Goal: Task Accomplishment & Management: Manage account settings

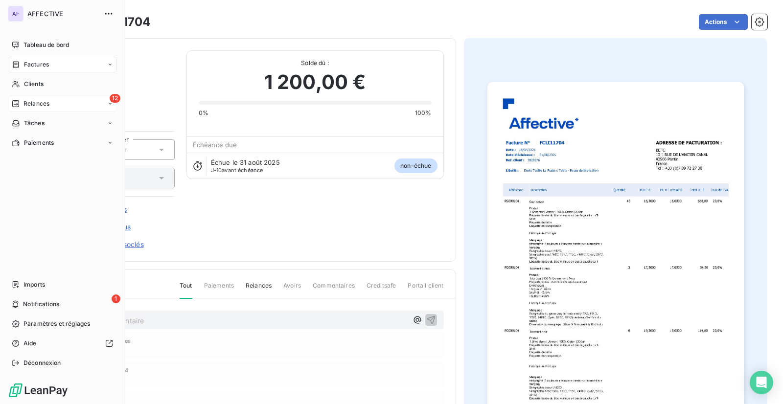
click at [39, 105] on span "Relances" at bounding box center [36, 103] width 26 height 9
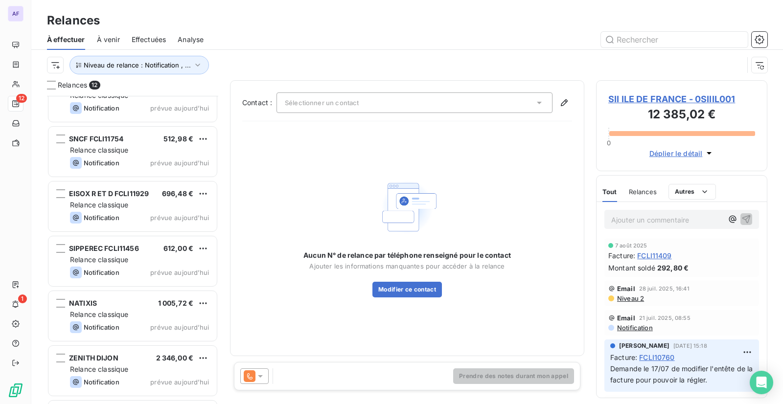
scroll to position [350, 0]
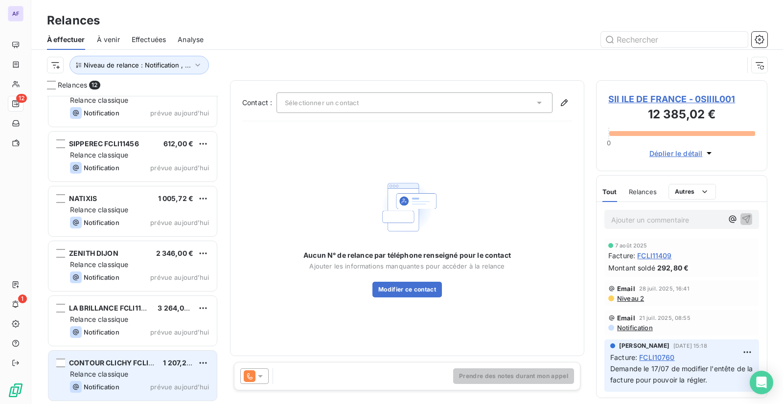
click at [147, 373] on div "Relance classique" at bounding box center [139, 375] width 139 height 10
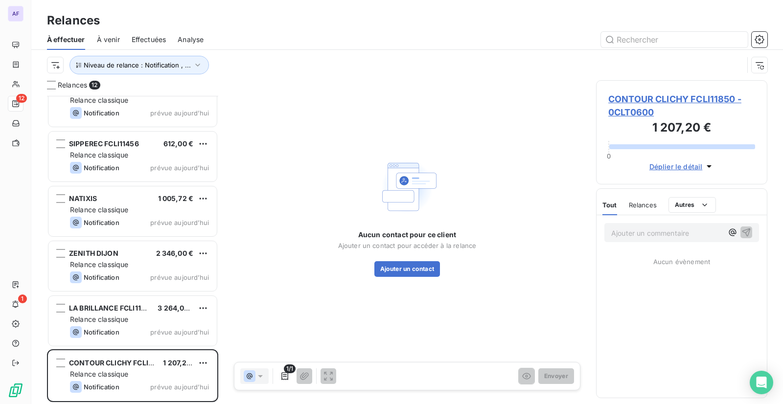
click at [635, 100] on span "CONTOUR CLICHY FCLI11850 - 0CLT0600" at bounding box center [681, 106] width 147 height 26
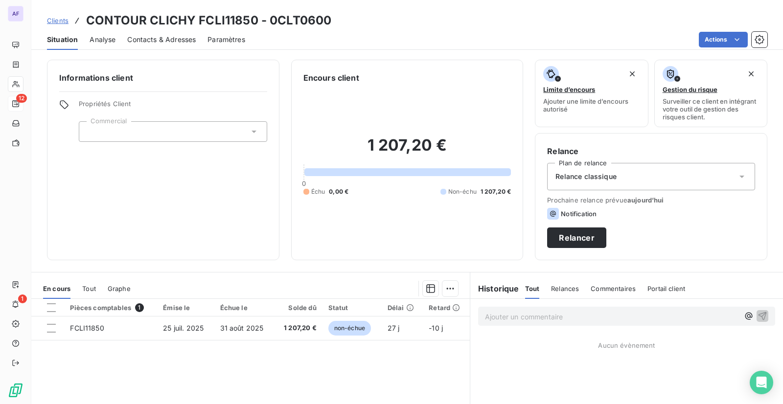
click at [161, 41] on span "Contacts & Adresses" at bounding box center [161, 40] width 69 height 10
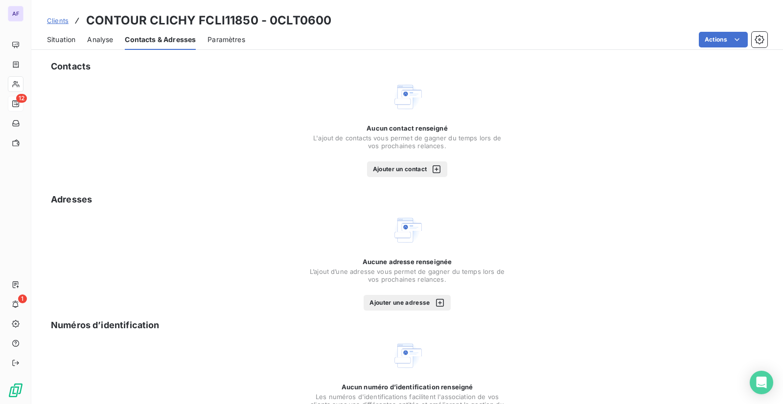
click at [398, 170] on button "Ajouter un contact" at bounding box center [407, 170] width 81 height 16
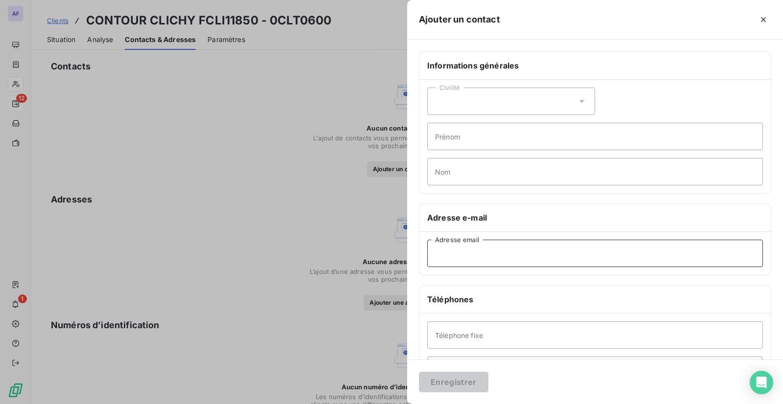
click at [476, 258] on input "Adresse email" at bounding box center [595, 253] width 336 height 27
paste input "[EMAIL_ADDRESS][DOMAIN_NAME]"
type input "[EMAIL_ADDRESS][DOMAIN_NAME]"
click at [464, 171] on input "Nom" at bounding box center [595, 171] width 336 height 27
click at [460, 142] on input "Prénom" at bounding box center [595, 136] width 336 height 27
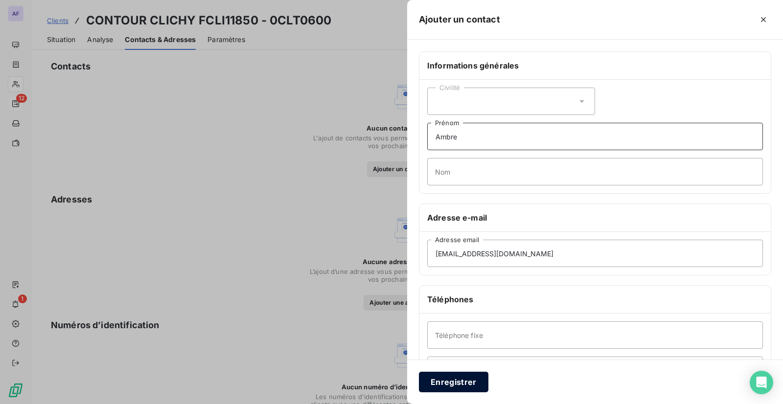
type input "Ambre"
click at [476, 383] on button "Enregistrer" at bounding box center [454, 382] width 70 height 21
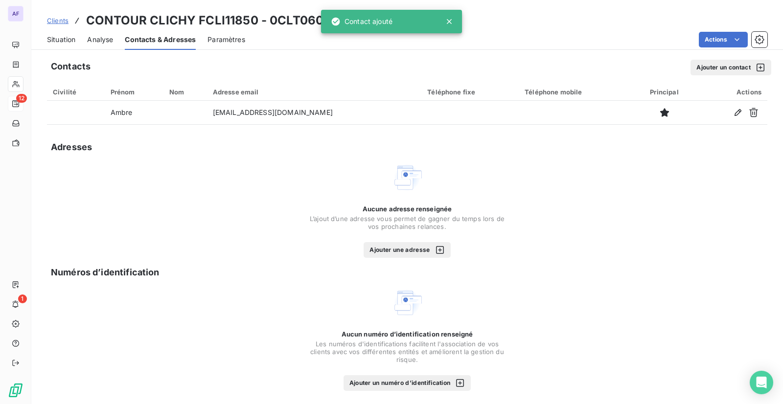
click at [691, 65] on button "Ajouter un contact" at bounding box center [731, 68] width 81 height 16
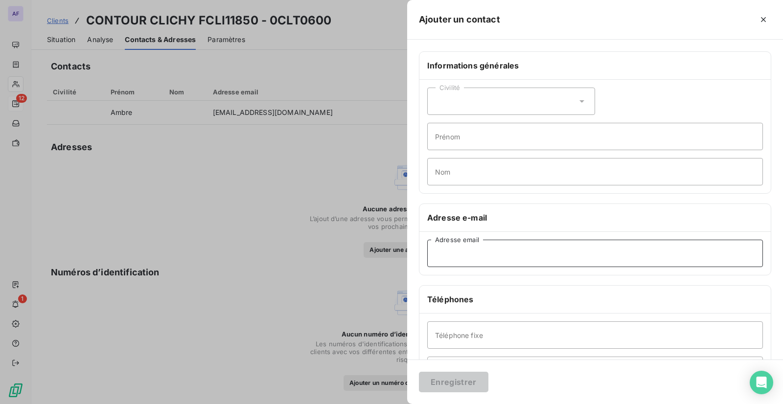
click at [469, 251] on input "Adresse email" at bounding box center [595, 253] width 336 height 27
paste input "[EMAIL_ADDRESS][DOMAIN_NAME]"
type input "[EMAIL_ADDRESS][DOMAIN_NAME]"
click at [452, 142] on input "Prénom" at bounding box center [595, 136] width 336 height 27
type input "Fantin"
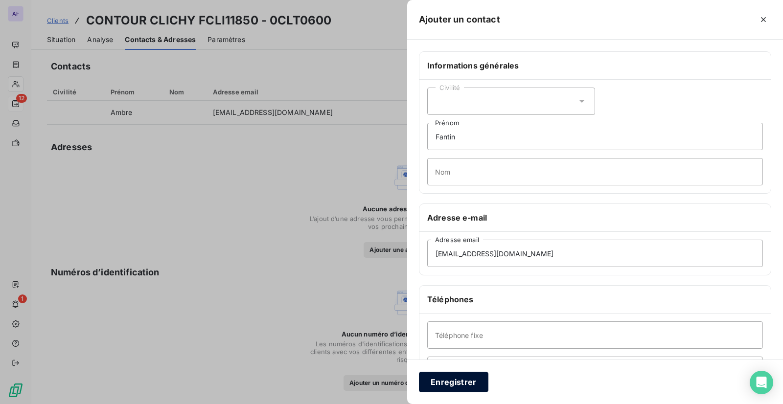
click at [446, 384] on button "Enregistrer" at bounding box center [454, 382] width 70 height 21
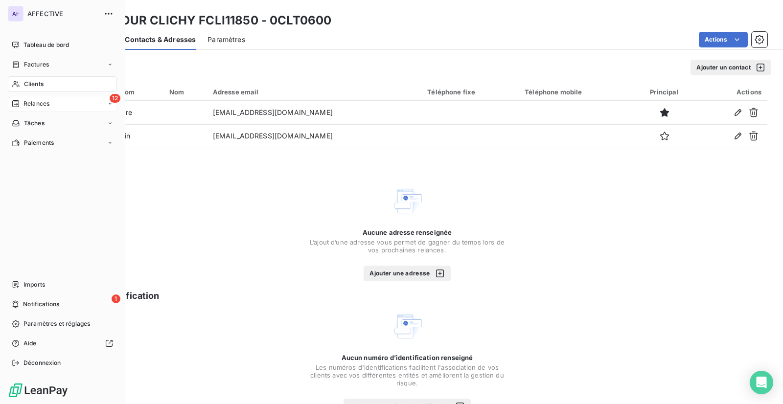
click at [48, 98] on div "12 Relances" at bounding box center [62, 104] width 109 height 16
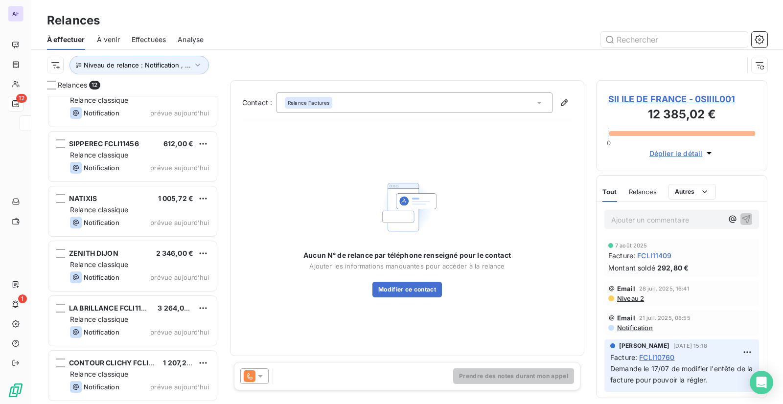
scroll to position [301, 164]
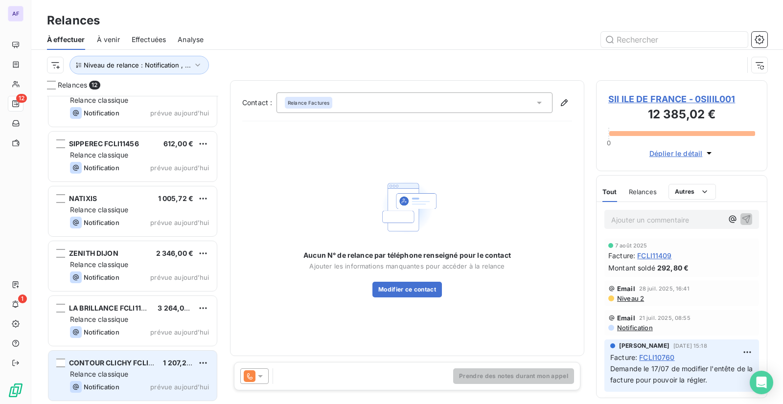
click at [163, 385] on span "prévue aujourd’hui" at bounding box center [179, 387] width 59 height 8
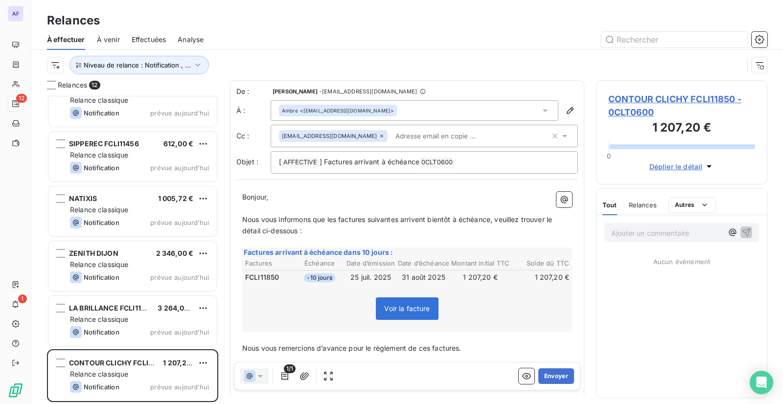
scroll to position [301, 164]
click at [562, 136] on icon at bounding box center [564, 136] width 5 height 2
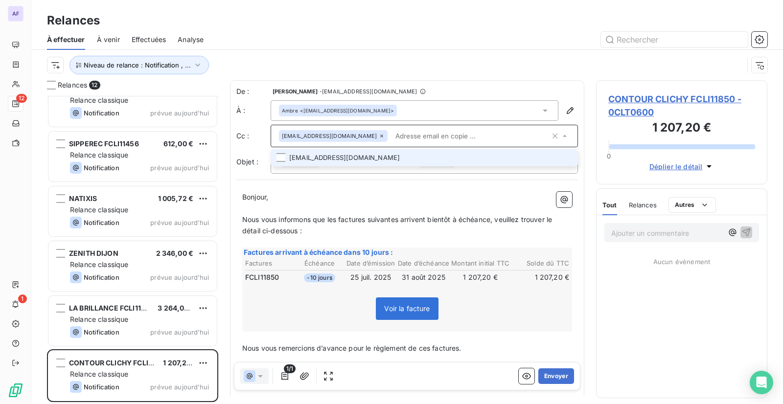
click at [326, 161] on li "[EMAIL_ADDRESS][DOMAIN_NAME]" at bounding box center [424, 157] width 307 height 17
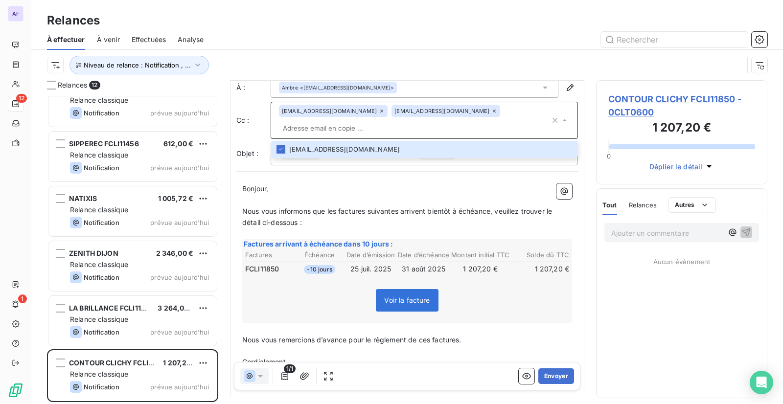
scroll to position [55, 0]
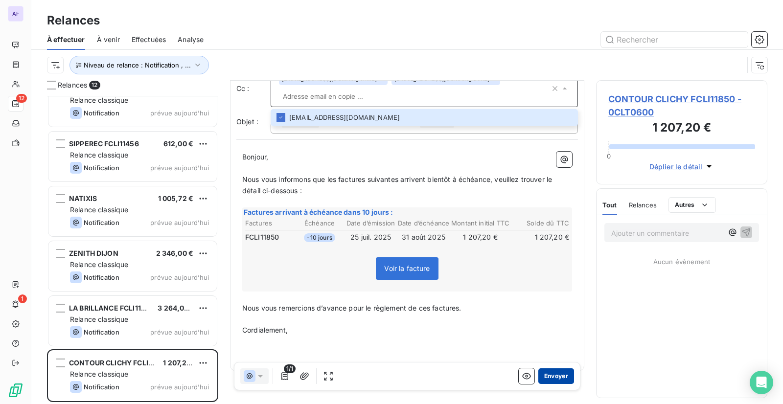
click at [555, 379] on button "Envoyer" at bounding box center [556, 377] width 36 height 16
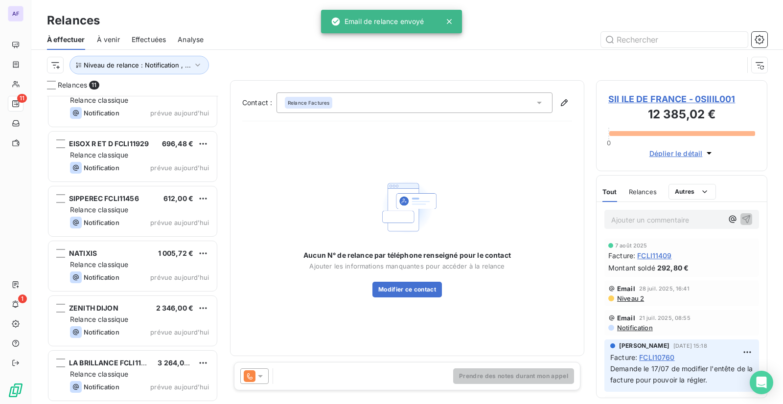
scroll to position [295, 0]
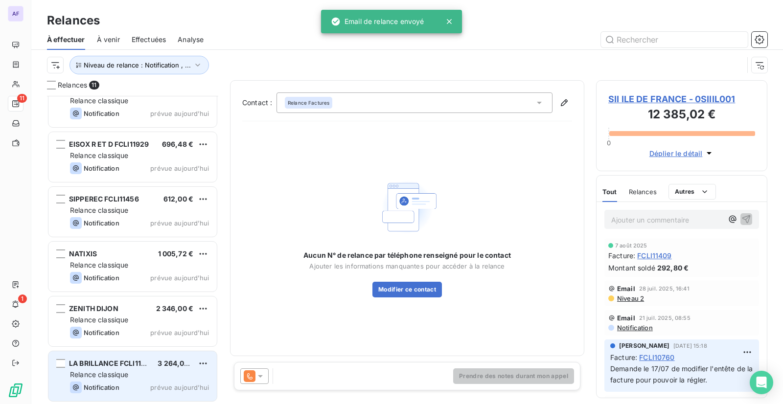
click at [120, 370] on div "LA BRILLANCE FCLI11928 3 264,00 € Relance classique Notification prévue [DATE]" at bounding box center [132, 376] width 168 height 50
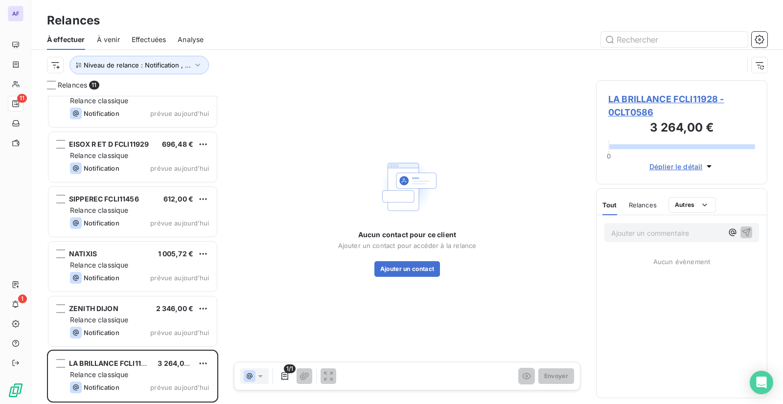
click at [635, 114] on span "LA BRILLANCE FCLI11928 - 0CLT0586" at bounding box center [681, 106] width 147 height 26
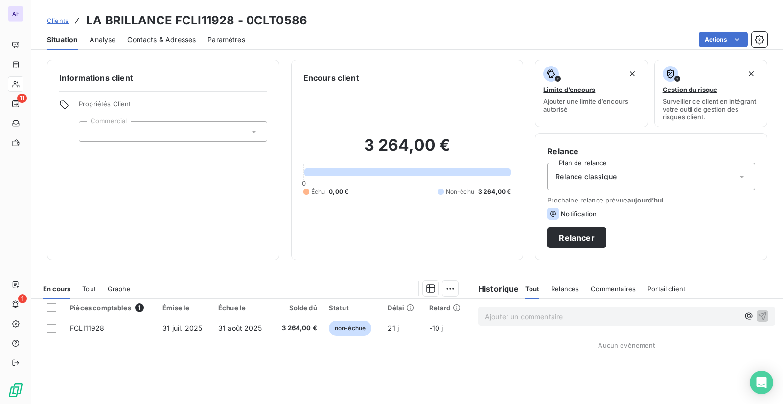
click at [183, 36] on span "Contacts & Adresses" at bounding box center [161, 40] width 69 height 10
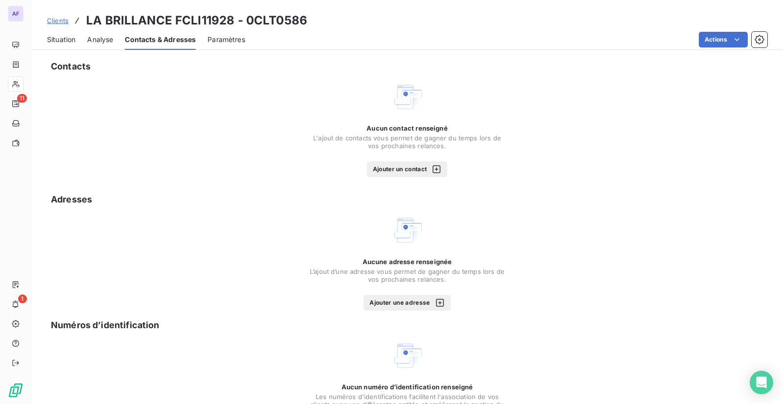
click at [420, 168] on button "Ajouter un contact" at bounding box center [407, 170] width 81 height 16
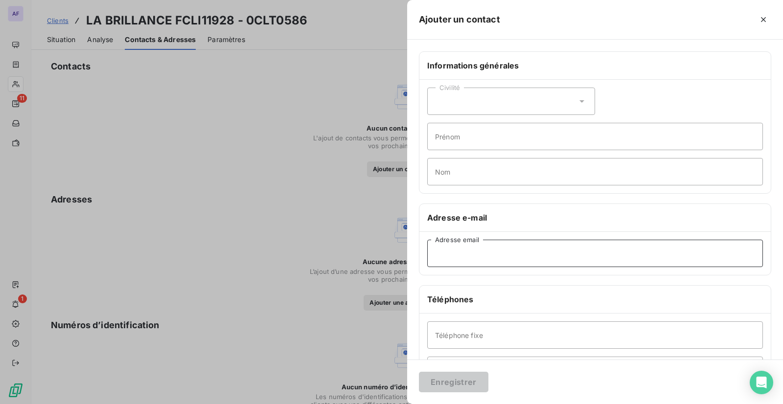
click at [473, 252] on input "Adresse email" at bounding box center [595, 253] width 336 height 27
paste input "g@[DOMAIN_NAME]"
type input "g@[DOMAIN_NAME]"
click at [468, 386] on button "Enregistrer" at bounding box center [454, 382] width 70 height 21
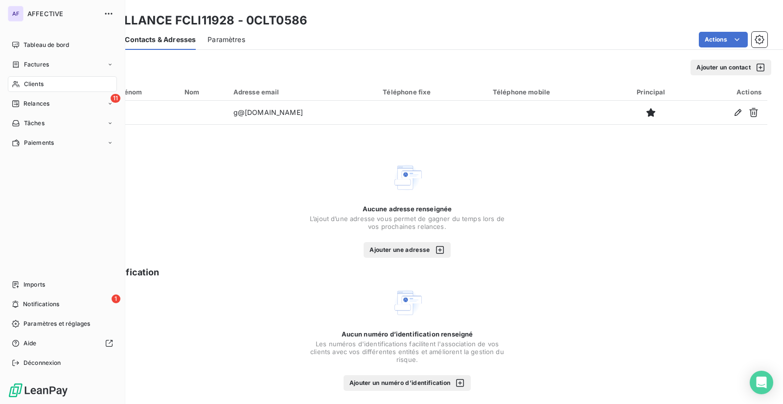
click at [15, 107] on icon at bounding box center [15, 103] width 7 height 7
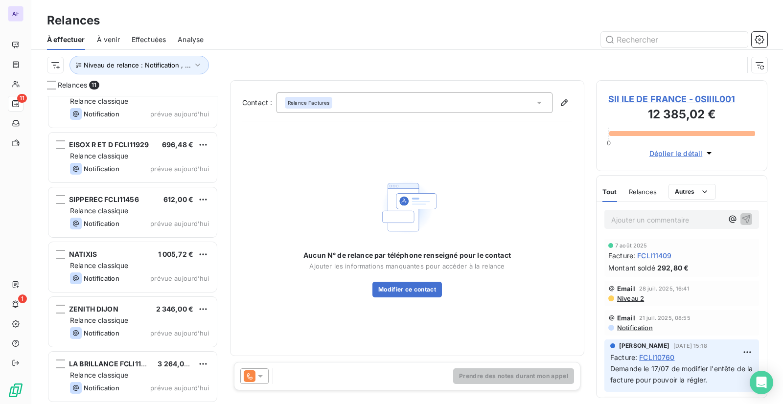
scroll to position [295, 0]
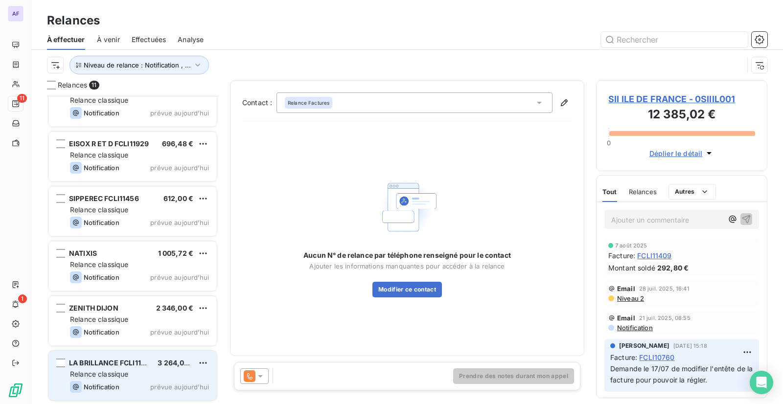
click at [131, 375] on div "Relance classique" at bounding box center [139, 375] width 139 height 10
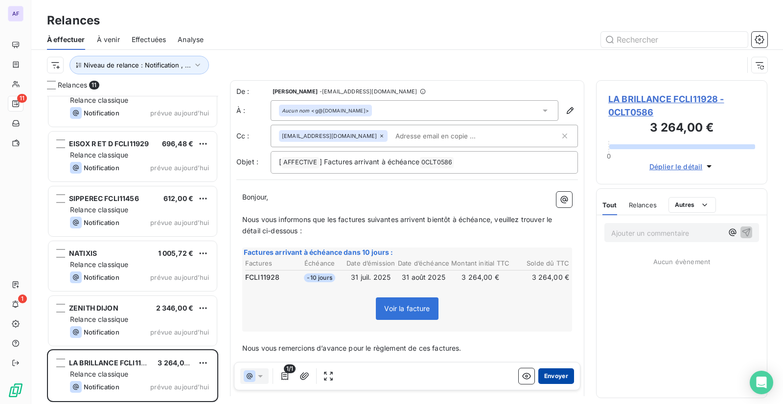
click at [551, 377] on button "Envoyer" at bounding box center [556, 377] width 36 height 16
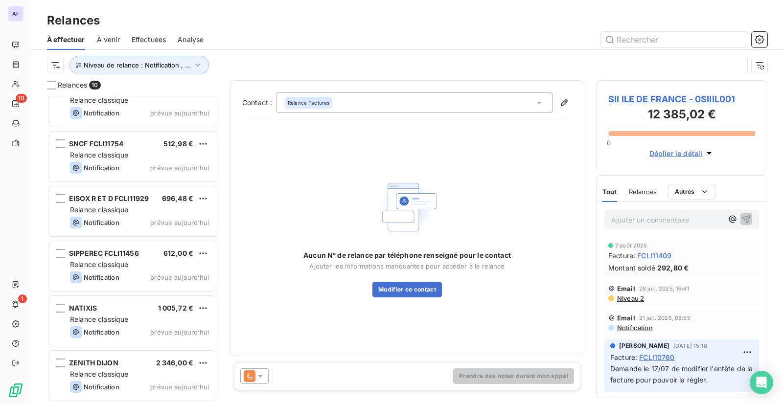
scroll to position [240, 0]
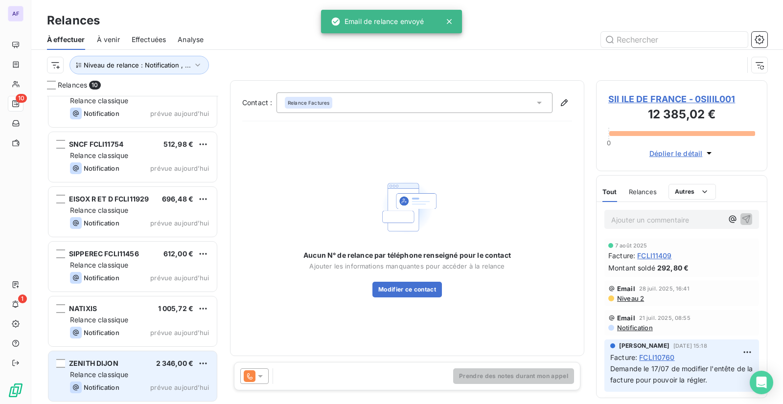
click at [163, 376] on div "Relance classique" at bounding box center [139, 375] width 139 height 10
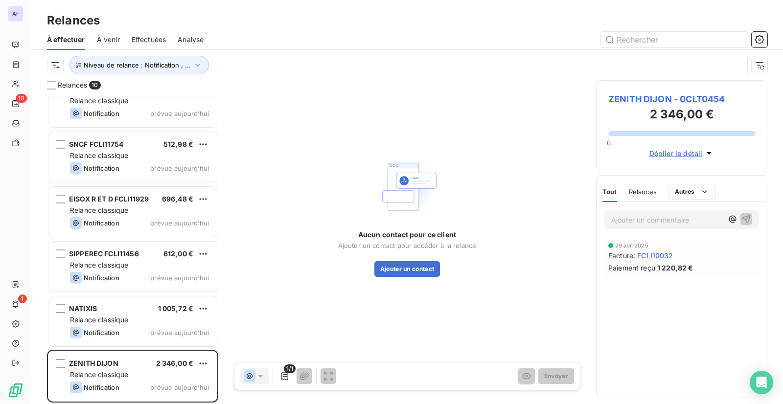
click at [638, 102] on span "ZENITH DIJON - 0CLT0454" at bounding box center [681, 99] width 147 height 13
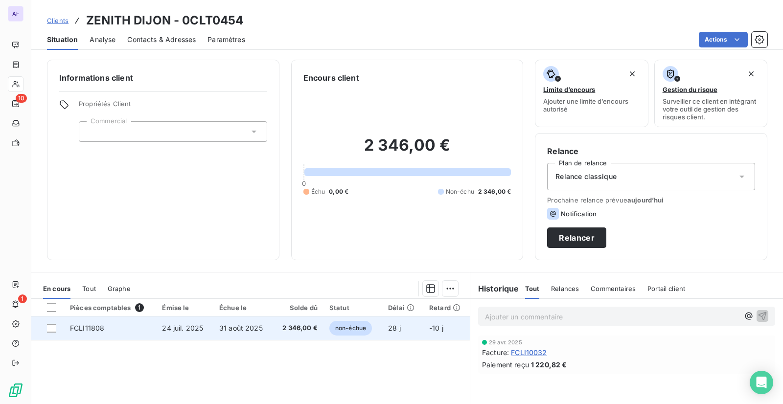
click at [253, 335] on td "31 août 2025" at bounding box center [243, 328] width 60 height 23
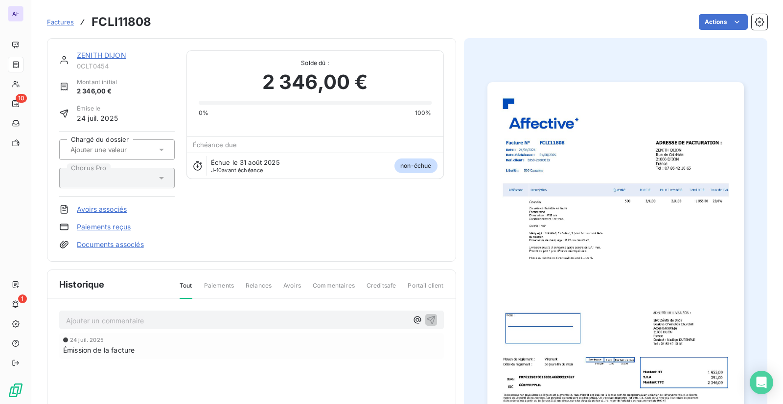
click at [103, 59] on div "ZENITH DIJON" at bounding box center [126, 55] width 98 height 10
click at [103, 59] on link "ZENITH DIJON" at bounding box center [101, 55] width 49 height 8
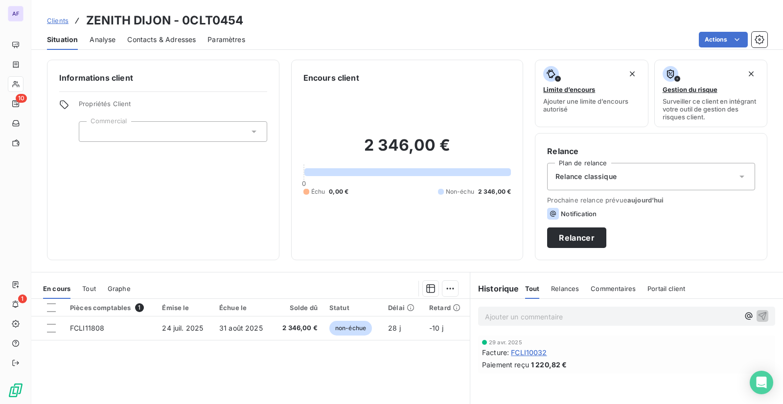
click at [145, 38] on span "Contacts & Adresses" at bounding box center [161, 40] width 69 height 10
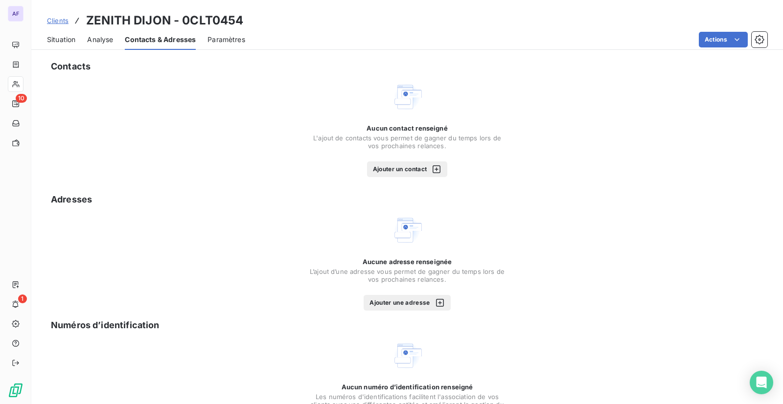
click at [421, 173] on button "Ajouter un contact" at bounding box center [407, 170] width 81 height 16
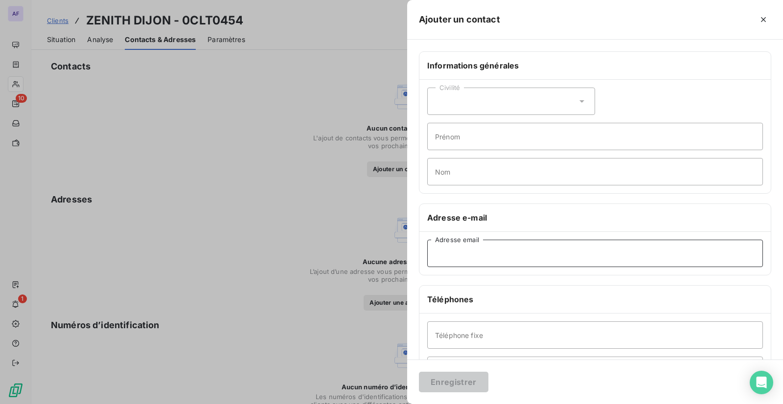
click at [452, 262] on input "Adresse email" at bounding box center [595, 253] width 336 height 27
paste input "[EMAIL_ADDRESS][DOMAIN_NAME]"
type input "[EMAIL_ADDRESS][DOMAIN_NAME]"
click at [458, 172] on input "Nom" at bounding box center [595, 171] width 336 height 27
type input "Compta"
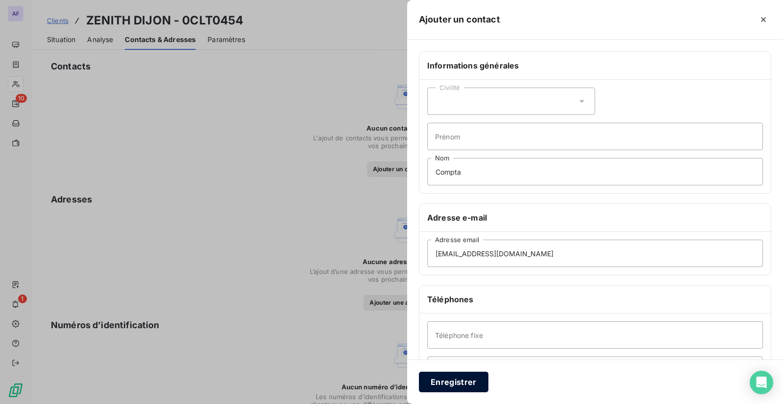
click at [460, 384] on button "Enregistrer" at bounding box center [454, 382] width 70 height 21
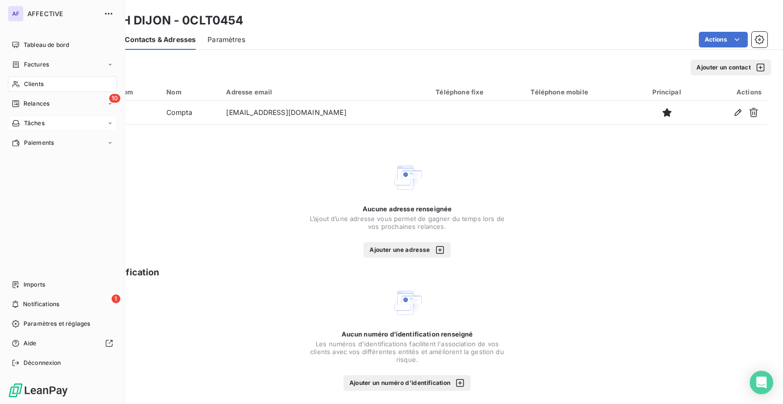
click at [22, 100] on div "Relances" at bounding box center [31, 103] width 38 height 9
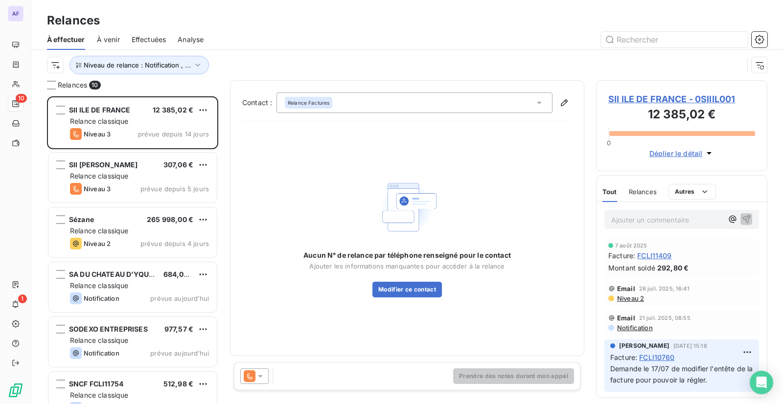
scroll to position [240, 0]
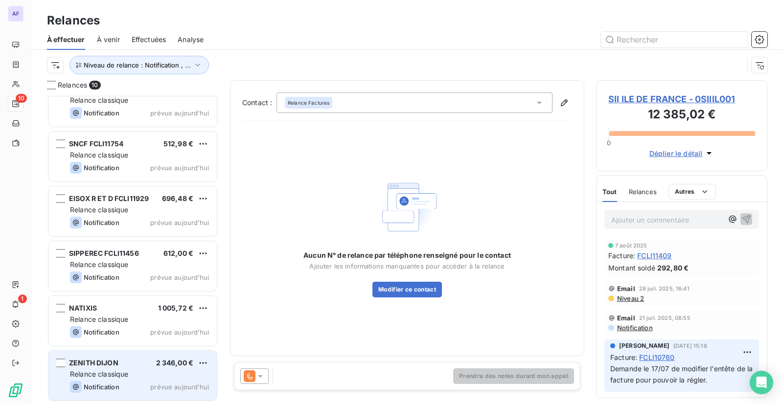
click at [148, 371] on div "Relance classique" at bounding box center [139, 375] width 139 height 10
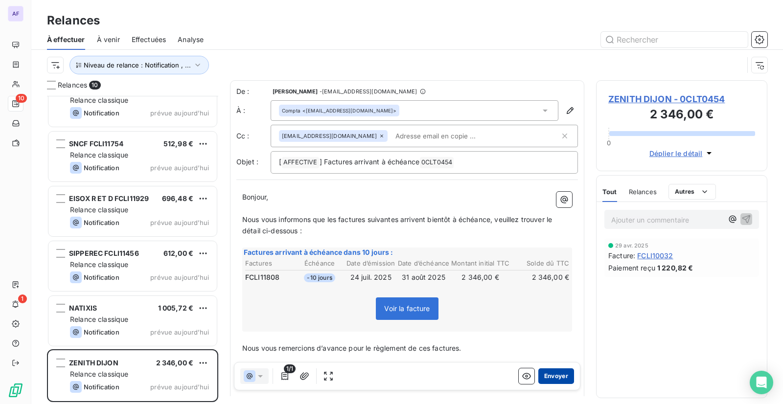
click at [556, 371] on button "Envoyer" at bounding box center [556, 377] width 36 height 16
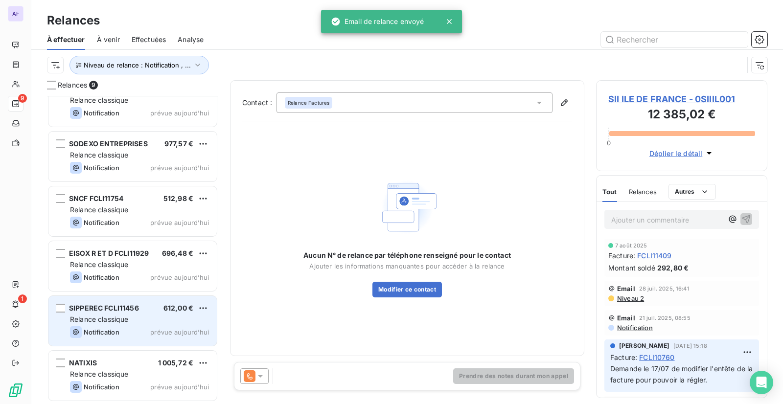
scroll to position [185, 0]
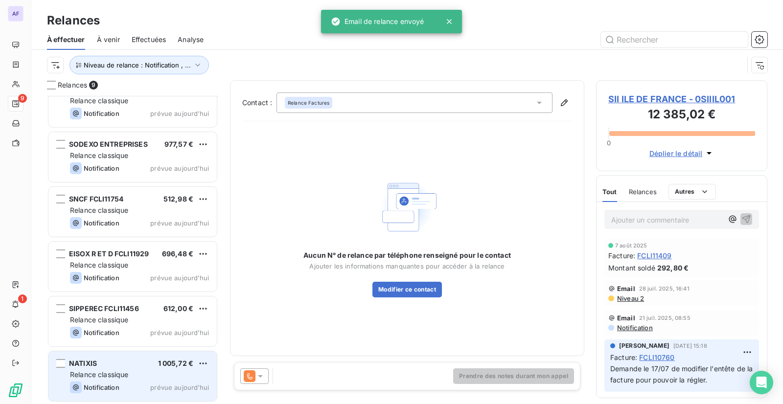
click at [113, 384] on span "Notification" at bounding box center [102, 388] width 36 height 8
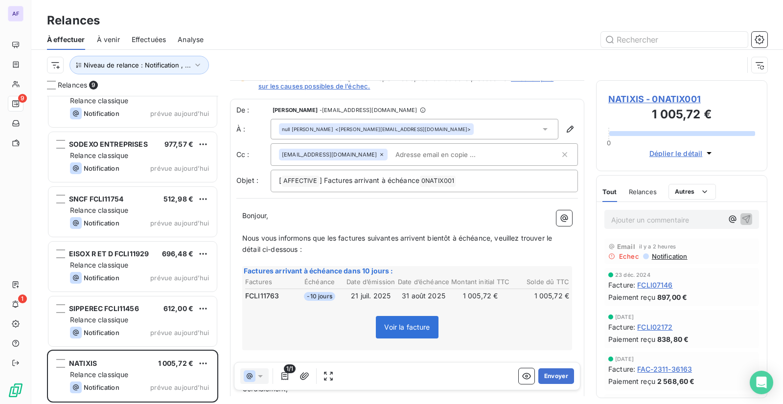
scroll to position [0, 0]
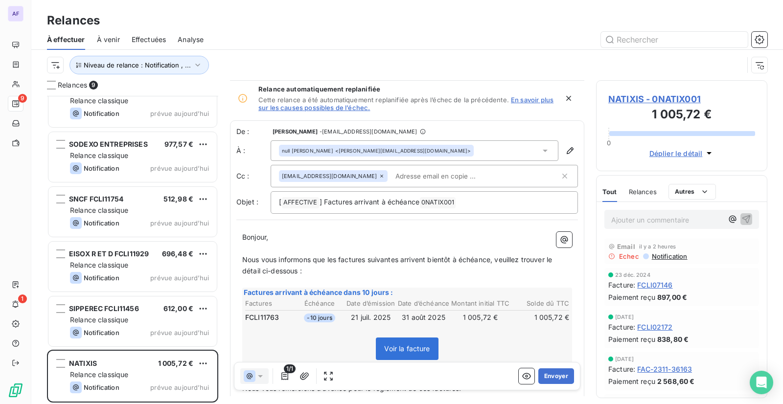
click at [543, 150] on icon at bounding box center [545, 151] width 5 height 2
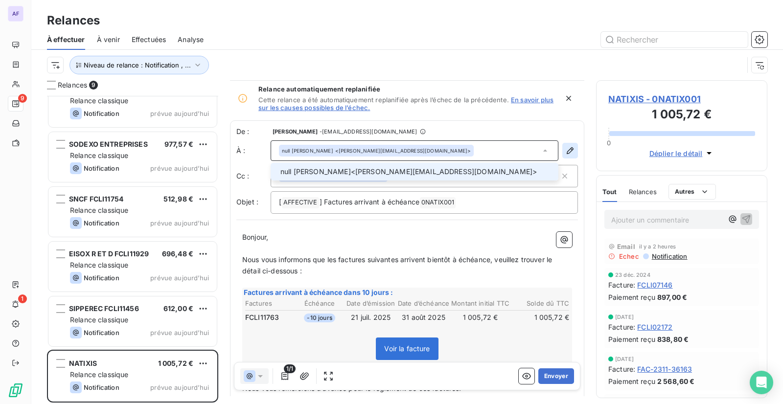
click at [565, 148] on icon "button" at bounding box center [570, 151] width 10 height 10
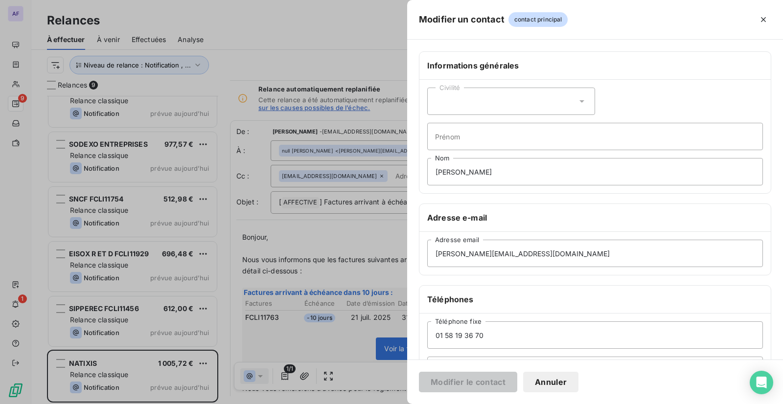
click at [551, 381] on button "Annuler" at bounding box center [550, 382] width 55 height 21
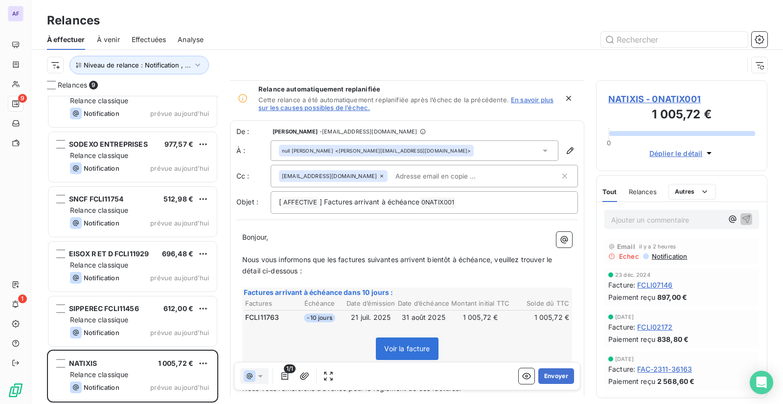
click at [686, 97] on span "NATIXIS - 0NATIX001" at bounding box center [681, 99] width 147 height 13
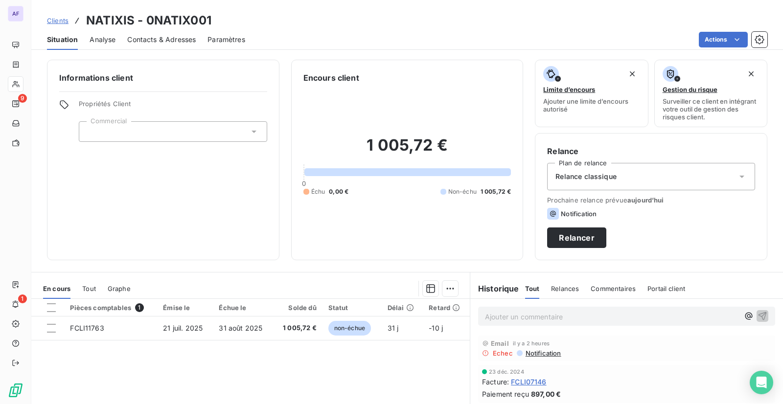
click at [178, 41] on span "Contacts & Adresses" at bounding box center [161, 40] width 69 height 10
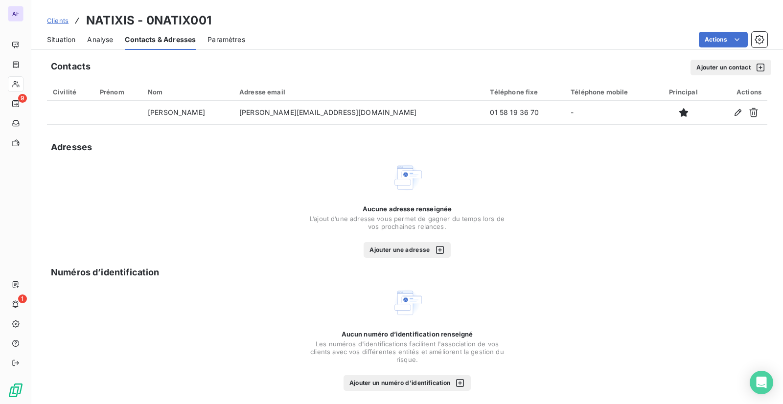
click at [734, 68] on button "Ajouter un contact" at bounding box center [731, 68] width 81 height 16
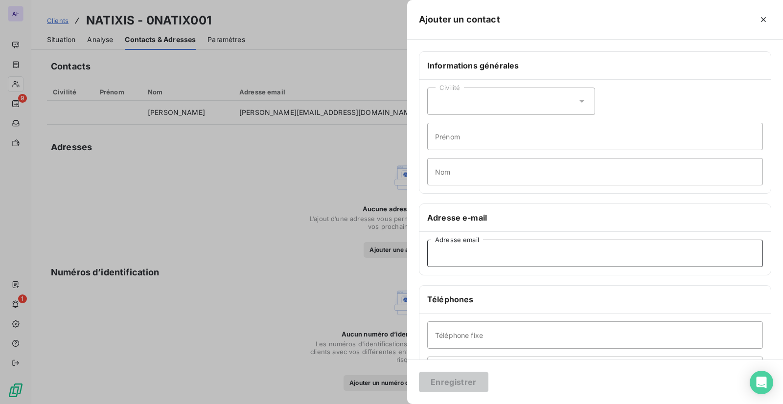
click at [450, 261] on input "Adresse email" at bounding box center [595, 253] width 336 height 27
paste input "[PERSON_NAME][EMAIL_ADDRESS][DOMAIN_NAME]"
type input "[PERSON_NAME][EMAIL_ADDRESS][DOMAIN_NAME]"
click at [468, 141] on input "Prénom" at bounding box center [595, 136] width 336 height 27
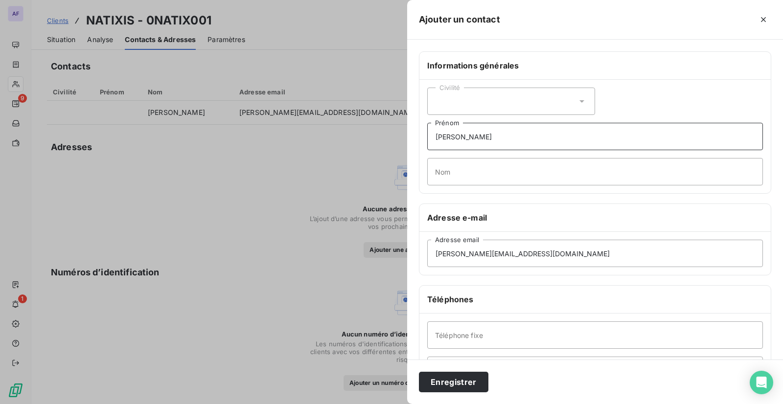
type input "[PERSON_NAME]"
type input "Tric"
click at [470, 381] on button "Enregistrer" at bounding box center [454, 382] width 70 height 21
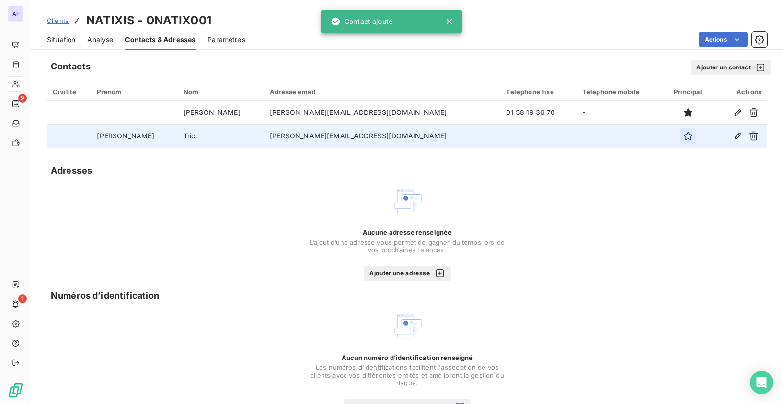
click at [683, 137] on icon "button" at bounding box center [688, 136] width 10 height 10
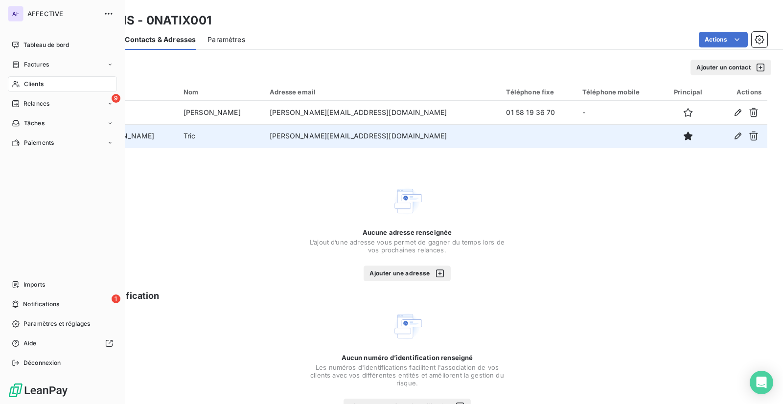
click at [26, 108] on span "Relances" at bounding box center [36, 103] width 26 height 9
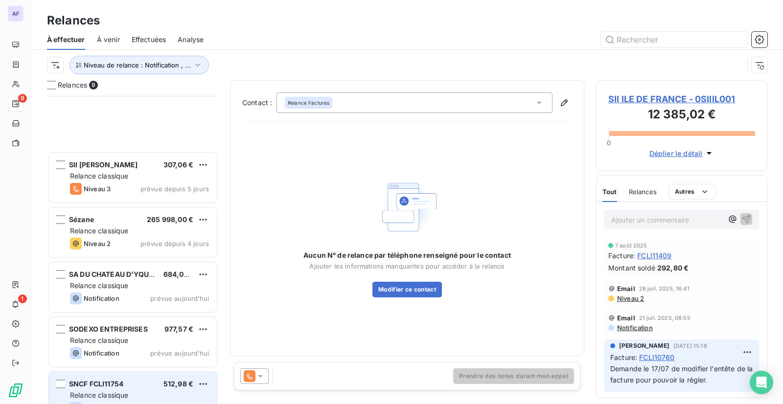
scroll to position [186, 0]
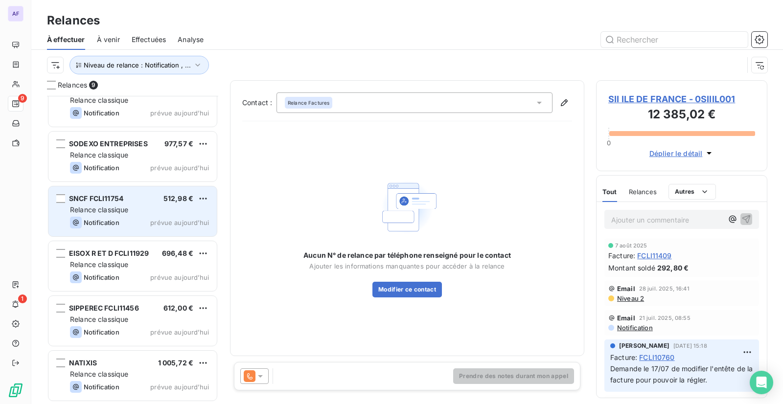
click at [115, 374] on span "Relance classique" at bounding box center [99, 374] width 59 height 8
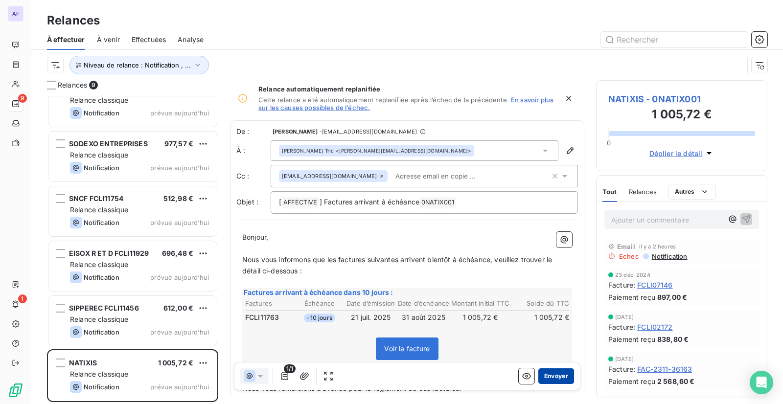
click at [550, 373] on button "Envoyer" at bounding box center [556, 377] width 36 height 16
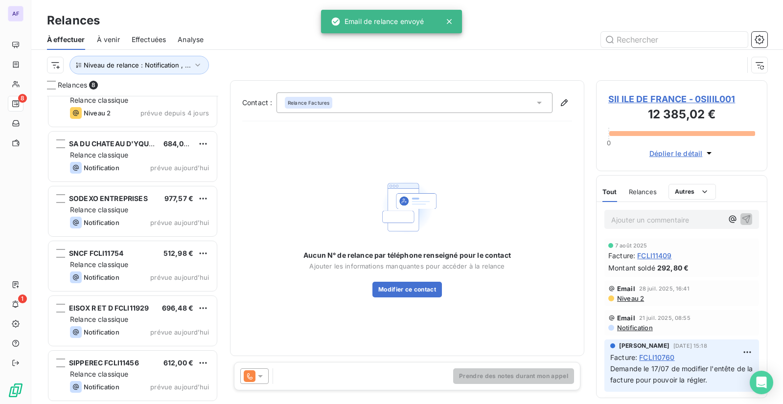
scroll to position [130, 0]
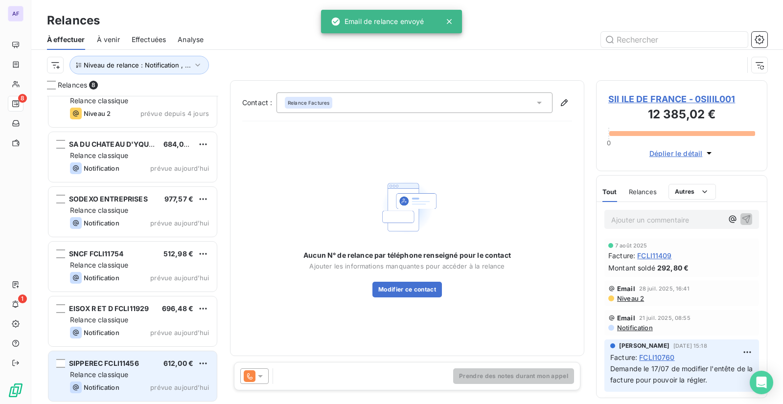
click at [105, 373] on span "Relance classique" at bounding box center [99, 375] width 59 height 8
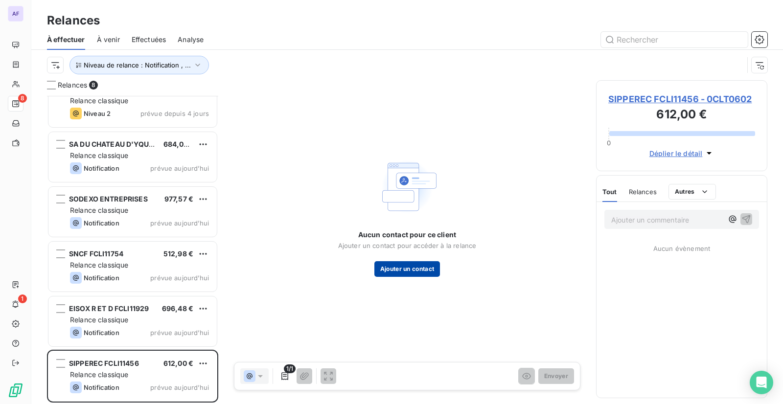
click at [395, 270] on button "Ajouter un contact" at bounding box center [407, 269] width 66 height 16
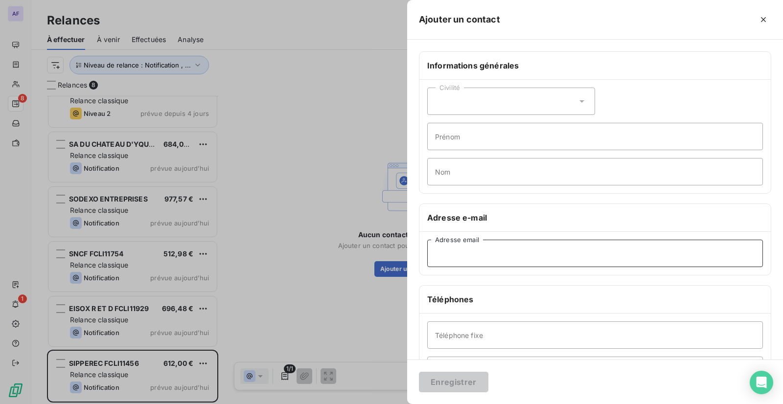
click at [463, 255] on input "Adresse email" at bounding box center [595, 253] width 336 height 27
paste input "[EMAIL_ADDRESS][DOMAIN_NAME]"
type input "[EMAIL_ADDRESS][DOMAIN_NAME]"
click at [453, 165] on input "Nom" at bounding box center [595, 171] width 336 height 27
type input "Bourrat"
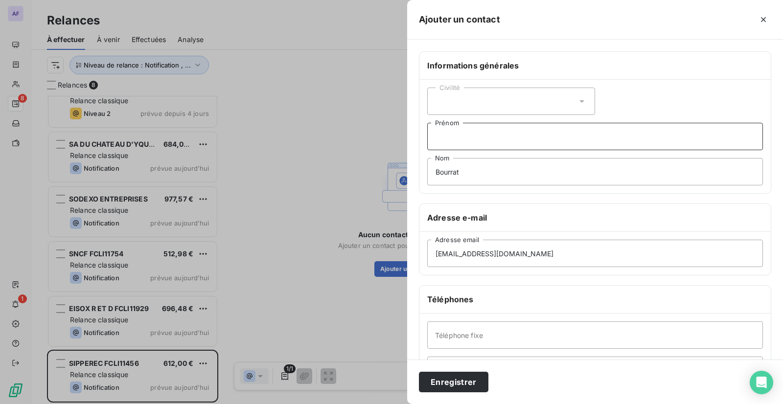
click at [451, 142] on input "Prénom" at bounding box center [595, 136] width 336 height 27
type input "M"
click at [460, 384] on button "Enregistrer" at bounding box center [454, 382] width 70 height 21
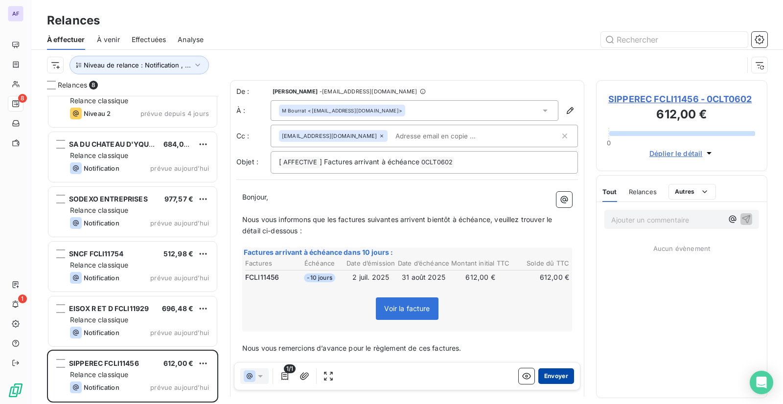
click at [543, 378] on button "Envoyer" at bounding box center [556, 377] width 36 height 16
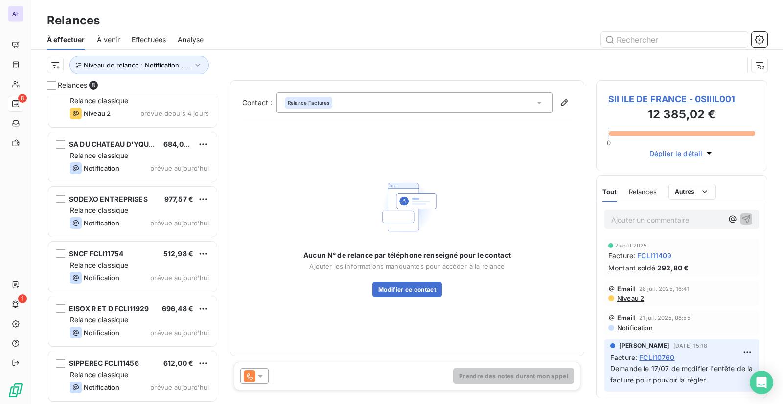
scroll to position [75, 0]
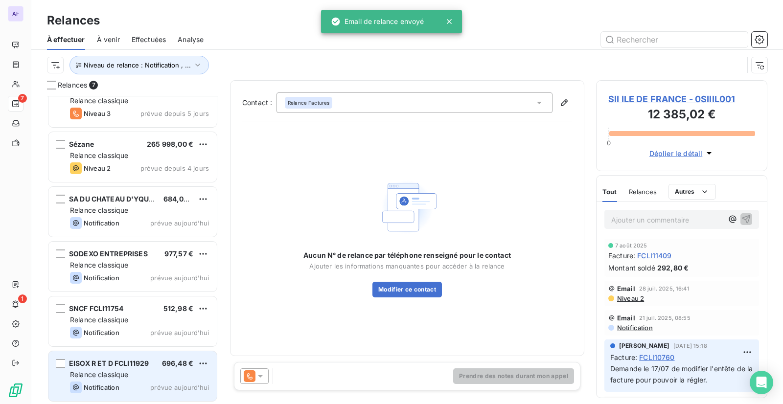
click at [136, 380] on div "EISOX R ET D FCLI11929 696,48 € Relance classique Notification prévue [DATE]" at bounding box center [132, 376] width 168 height 50
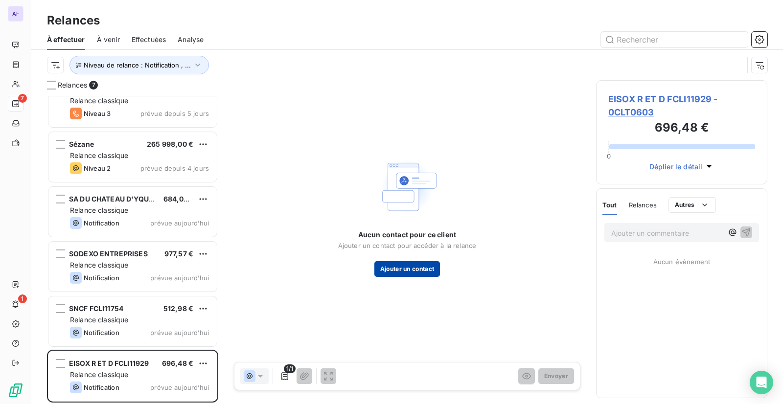
click at [408, 272] on button "Ajouter un contact" at bounding box center [407, 269] width 66 height 16
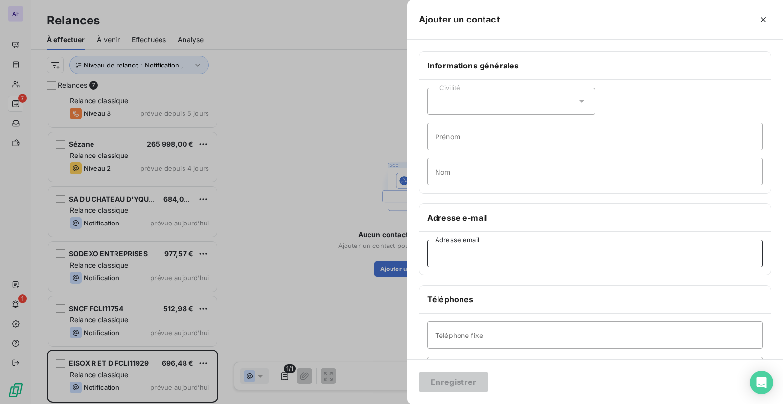
click at [467, 247] on input "Adresse email" at bounding box center [595, 253] width 336 height 27
paste input "[PERSON_NAME][EMAIL_ADDRESS][DOMAIN_NAME]"
type input "[PERSON_NAME][EMAIL_ADDRESS][DOMAIN_NAME]"
click at [455, 172] on input "Nom" at bounding box center [595, 171] width 336 height 27
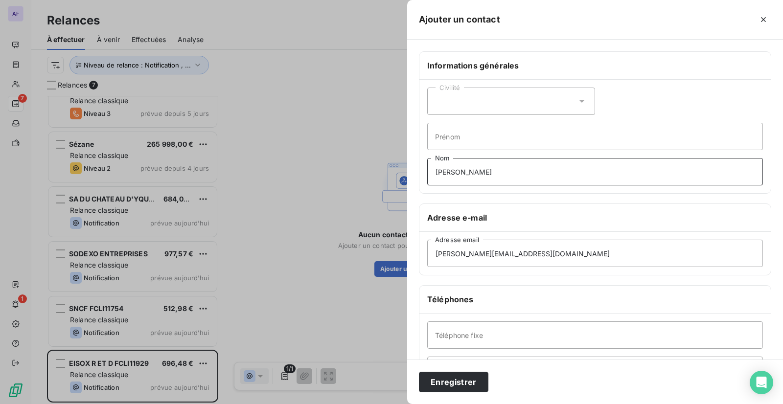
type input "[PERSON_NAME]"
click at [461, 136] on input "Prénom" at bounding box center [595, 136] width 336 height 27
type input "[PERSON_NAME]"
click at [461, 379] on button "Enregistrer" at bounding box center [454, 382] width 70 height 21
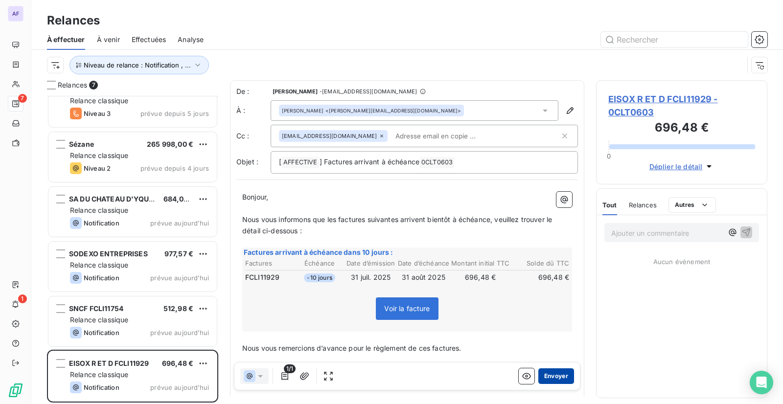
click at [545, 380] on button "Envoyer" at bounding box center [556, 377] width 36 height 16
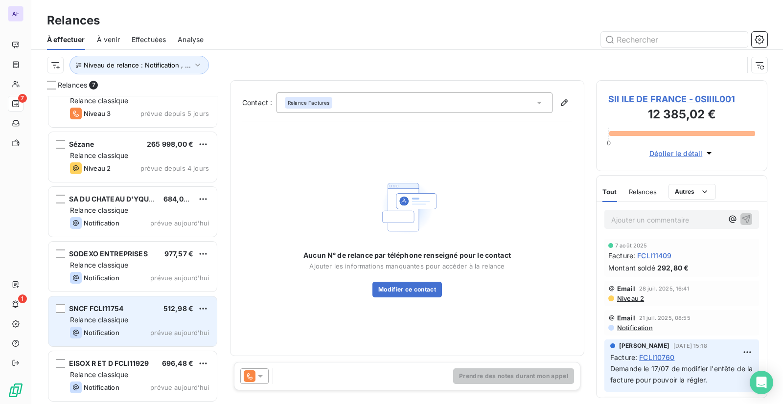
click at [152, 316] on div "Relance classique" at bounding box center [139, 320] width 139 height 10
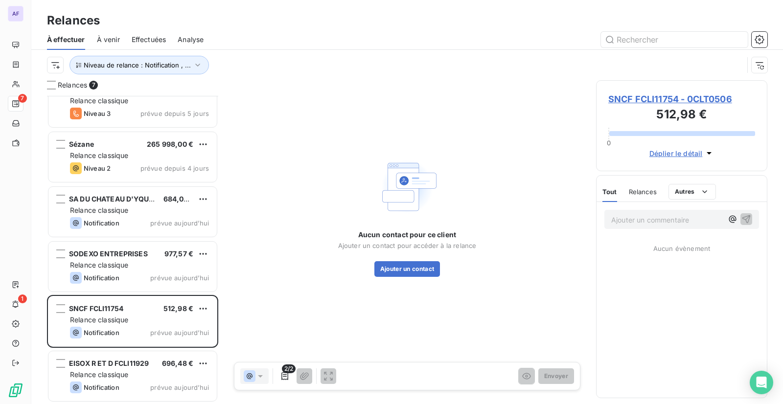
scroll to position [21, 0]
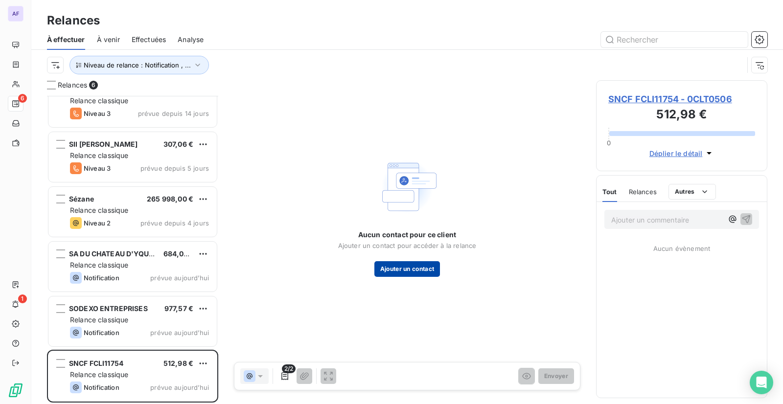
click at [415, 274] on button "Ajouter un contact" at bounding box center [407, 269] width 66 height 16
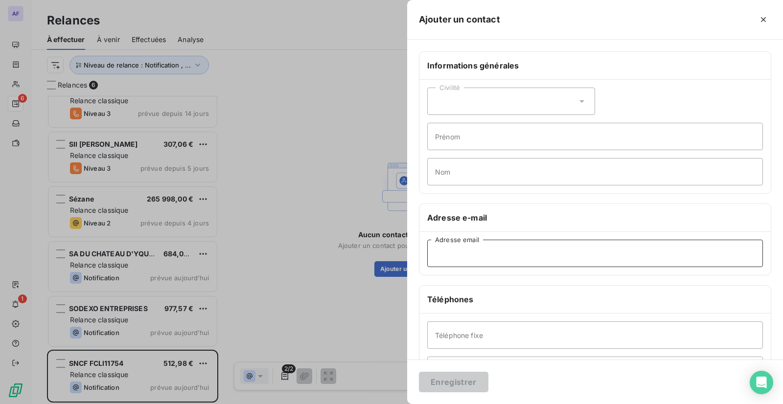
click at [486, 258] on input "Adresse email" at bounding box center [595, 253] width 336 height 27
paste input "[EMAIL_ADDRESS][DOMAIN_NAME]"
type input "[EMAIL_ADDRESS][DOMAIN_NAME]"
click at [477, 171] on input "Nom" at bounding box center [595, 171] width 336 height 27
type input "Triger"
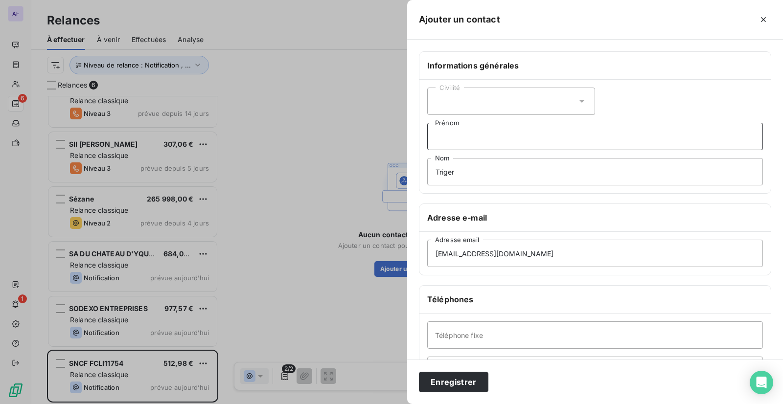
click at [472, 141] on input "Prénom" at bounding box center [595, 136] width 336 height 27
type input "LAETITIA"
click at [448, 383] on button "Enregistrer" at bounding box center [454, 382] width 70 height 21
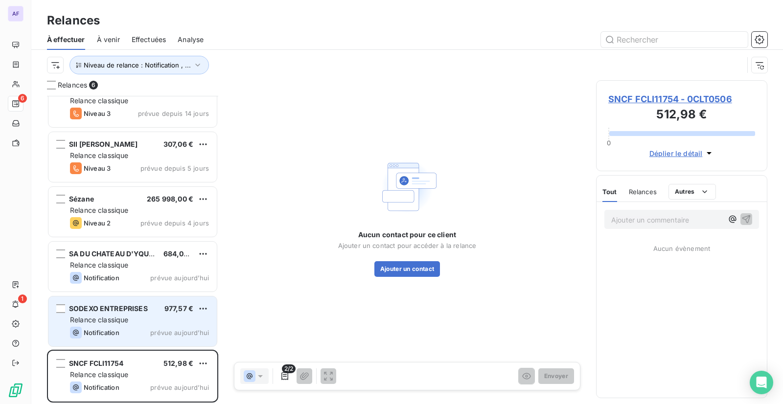
click at [171, 314] on div "977,57 €" at bounding box center [178, 309] width 29 height 10
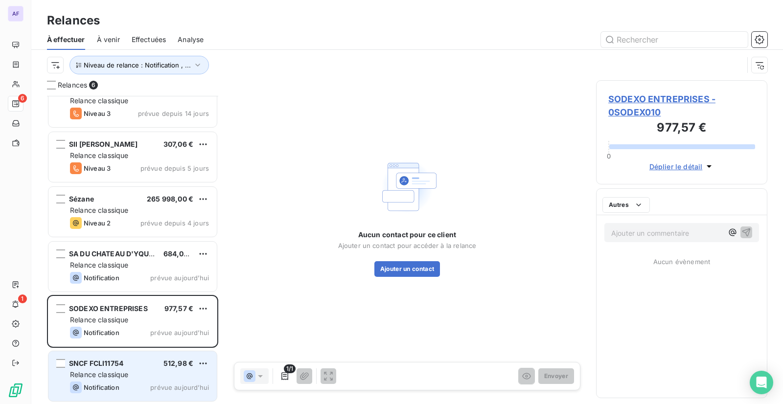
click at [140, 365] on div "SNCF FCLI11754 512,98 €" at bounding box center [139, 363] width 139 height 9
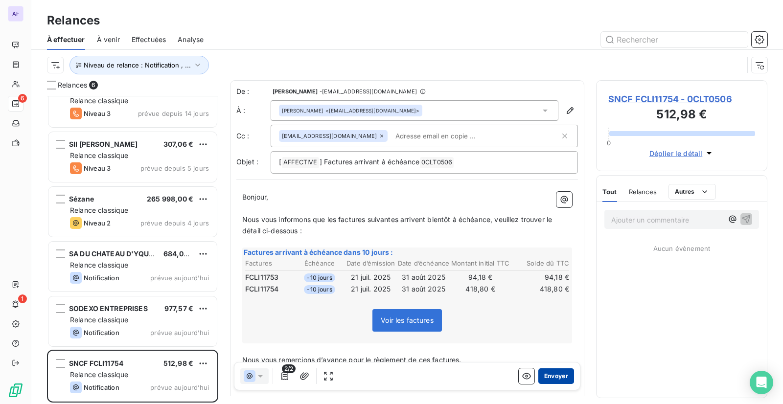
click at [553, 376] on button "Envoyer" at bounding box center [556, 377] width 36 height 16
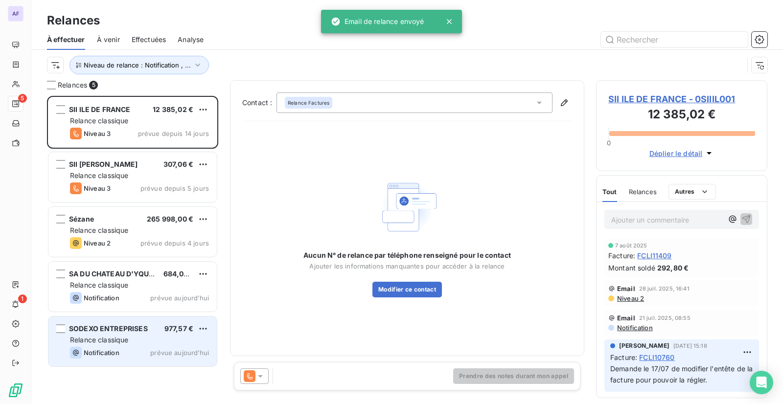
click at [114, 342] on span "Relance classique" at bounding box center [99, 340] width 59 height 8
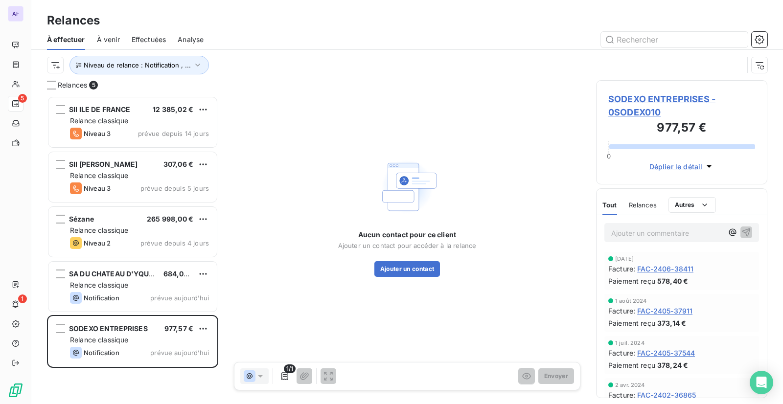
click at [646, 113] on span "SODEXO ENTREPRISES - 0SODEX010" at bounding box center [681, 106] width 147 height 26
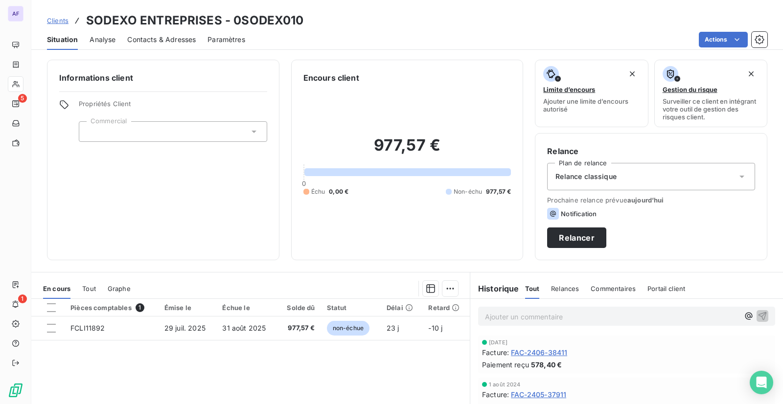
click at [164, 41] on span "Contacts & Adresses" at bounding box center [161, 40] width 69 height 10
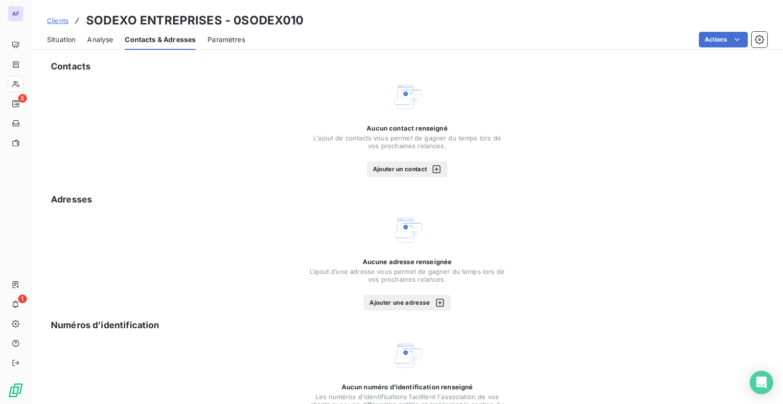
click at [412, 173] on button "Ajouter un contact" at bounding box center [407, 170] width 81 height 16
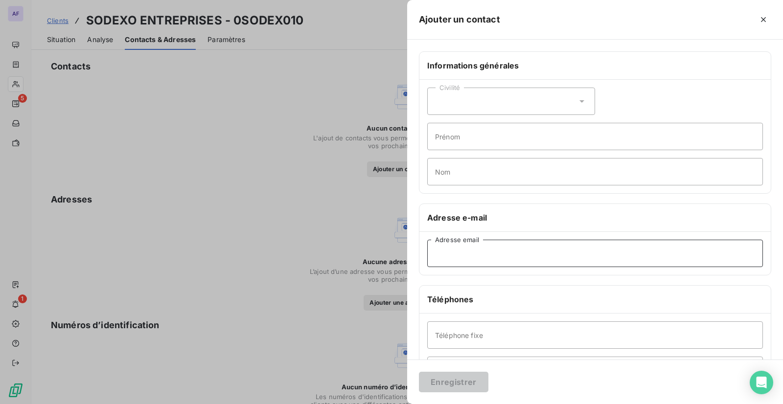
click at [469, 255] on input "Adresse email" at bounding box center [595, 253] width 336 height 27
paste input "[PERSON_NAME][EMAIL_ADDRESS][DOMAIN_NAME]"
type input "[PERSON_NAME][EMAIL_ADDRESS][DOMAIN_NAME]"
click at [458, 175] on input "Nom" at bounding box center [595, 171] width 336 height 27
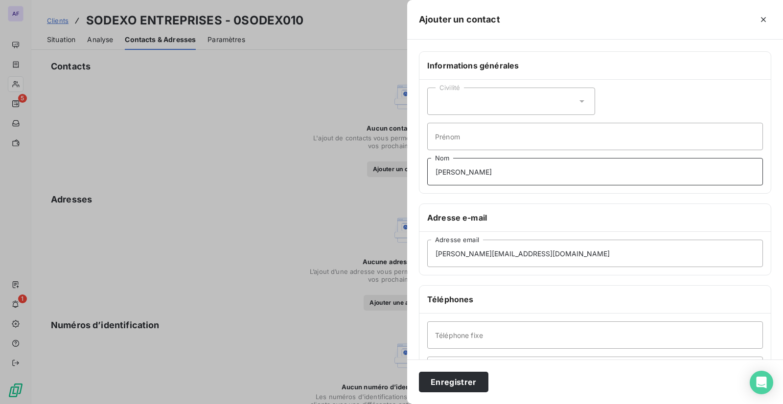
type input "[PERSON_NAME]"
click at [458, 136] on input "Prénom" at bounding box center [595, 136] width 336 height 27
type input "[PERSON_NAME]"
click at [453, 384] on button "Enregistrer" at bounding box center [454, 382] width 70 height 21
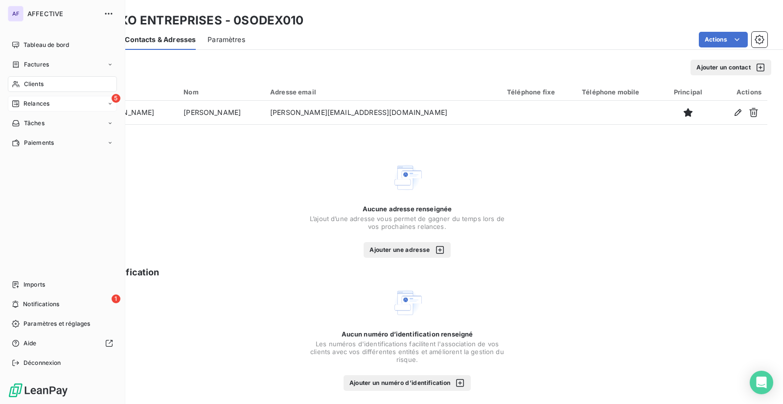
click at [23, 104] on div "Relances" at bounding box center [31, 103] width 38 height 9
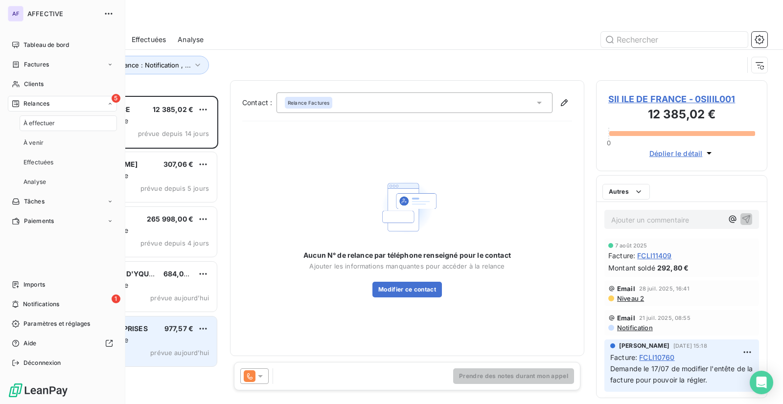
click at [156, 333] on div "SODEXO ENTREPRISES 977,57 € Relance classique Notification prévue [DATE]" at bounding box center [132, 342] width 168 height 50
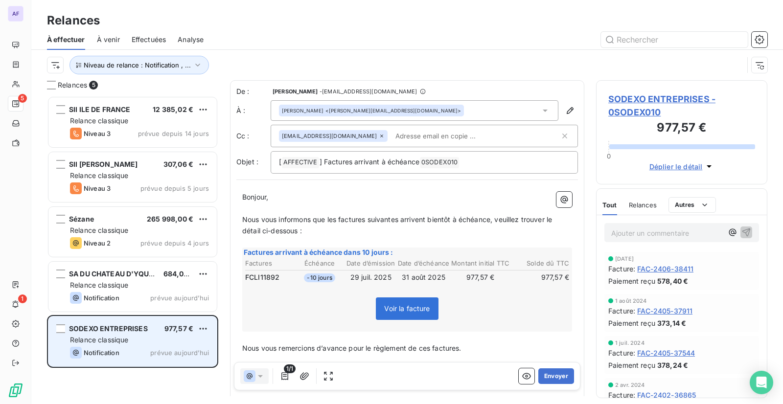
scroll to position [301, 164]
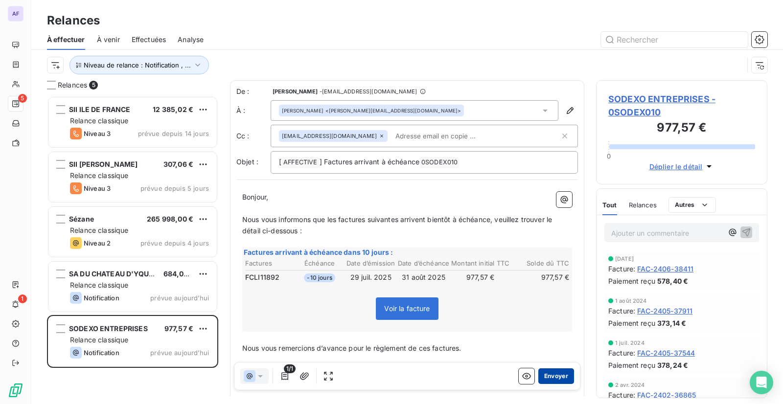
click at [555, 377] on button "Envoyer" at bounding box center [556, 377] width 36 height 16
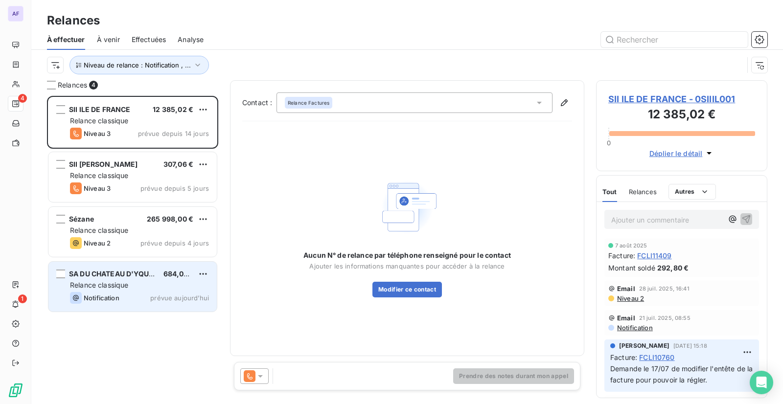
click at [135, 283] on div "Relance classique" at bounding box center [139, 285] width 139 height 10
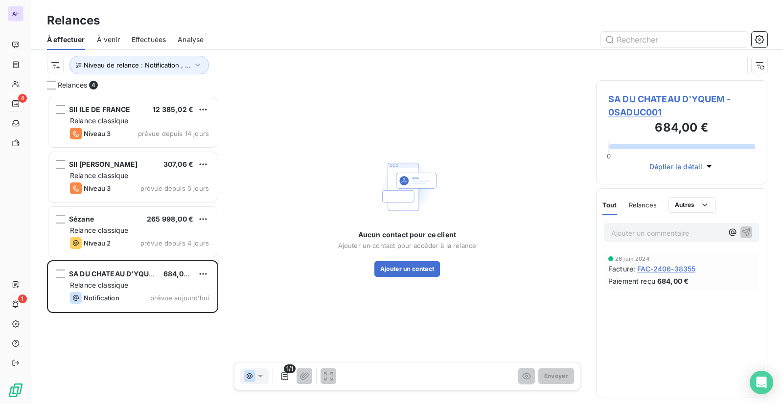
click at [619, 113] on span "SA DU CHATEAU D'YQUEM - 0SADUC001" at bounding box center [681, 106] width 147 height 26
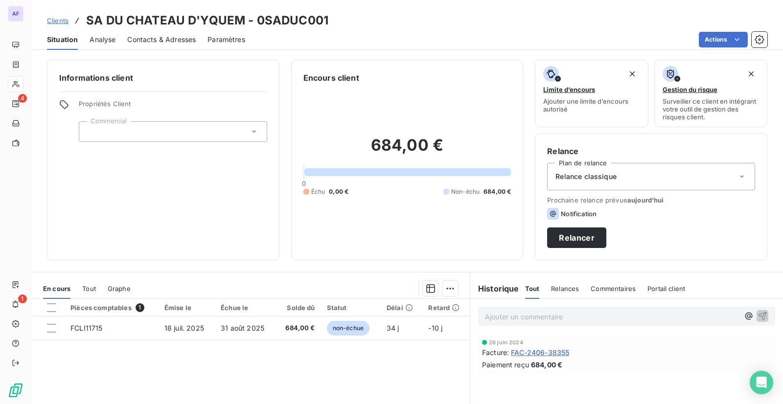
click at [171, 43] on span "Contacts & Adresses" at bounding box center [161, 40] width 69 height 10
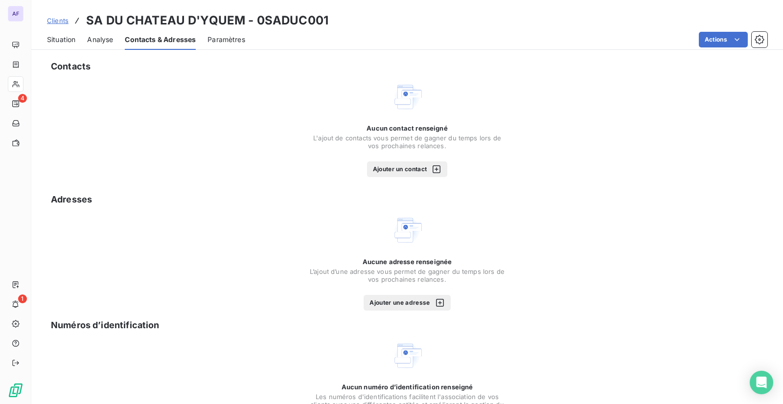
click at [386, 171] on button "Ajouter un contact" at bounding box center [407, 170] width 81 height 16
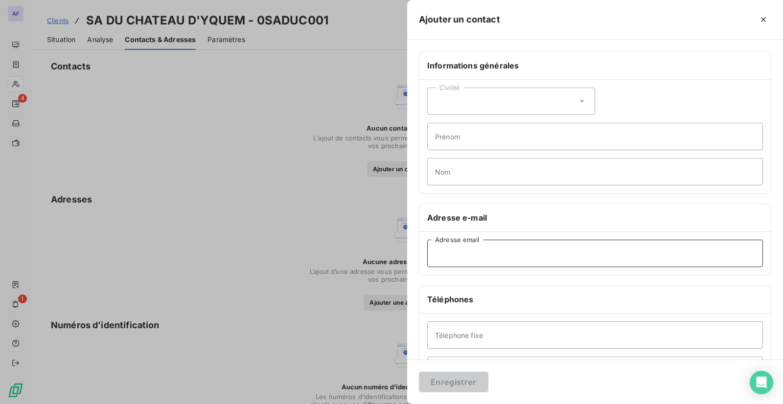
click at [470, 263] on input "Adresse email" at bounding box center [595, 253] width 336 height 27
paste input "[PERSON_NAME][EMAIL_ADDRESS][DOMAIN_NAME]"
type input "[PERSON_NAME][EMAIL_ADDRESS][DOMAIN_NAME]"
click at [460, 176] on input "Nom" at bounding box center [595, 171] width 336 height 27
type input "Grellier"
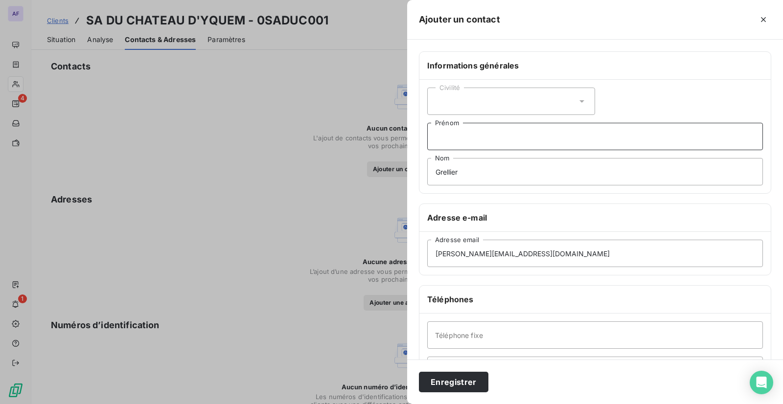
click at [458, 129] on input "Prénom" at bounding box center [595, 136] width 336 height 27
type input "[PERSON_NAME]"
click at [456, 381] on button "Enregistrer" at bounding box center [454, 382] width 70 height 21
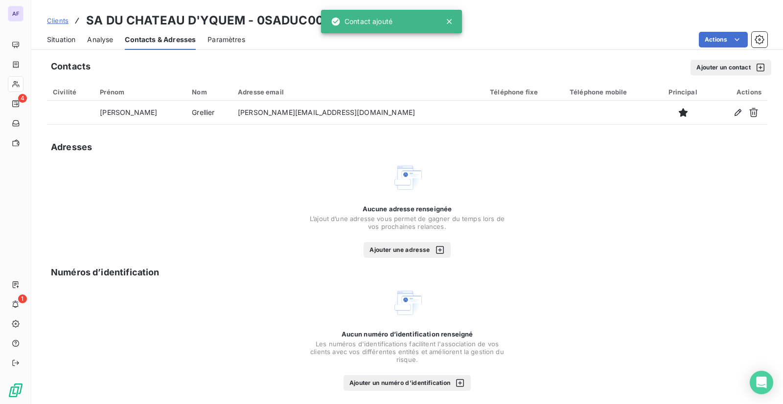
click at [71, 42] on span "Situation" at bounding box center [61, 40] width 28 height 10
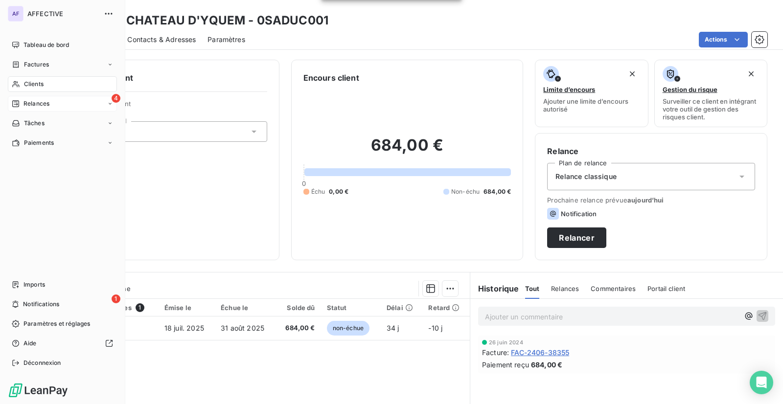
click at [12, 104] on icon at bounding box center [16, 104] width 8 height 8
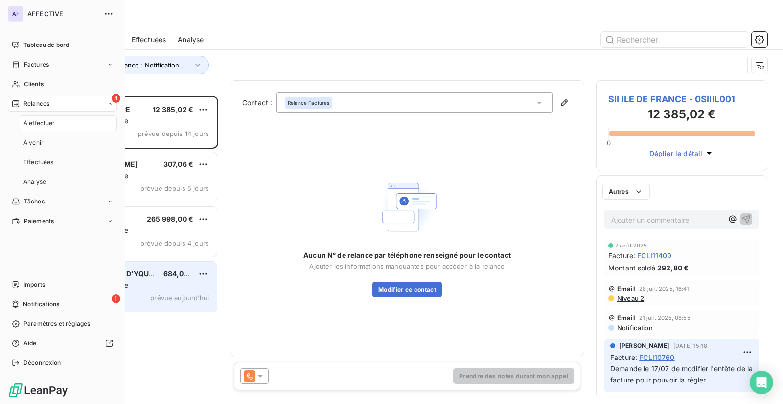
click at [167, 282] on div "Relance classique" at bounding box center [139, 285] width 139 height 10
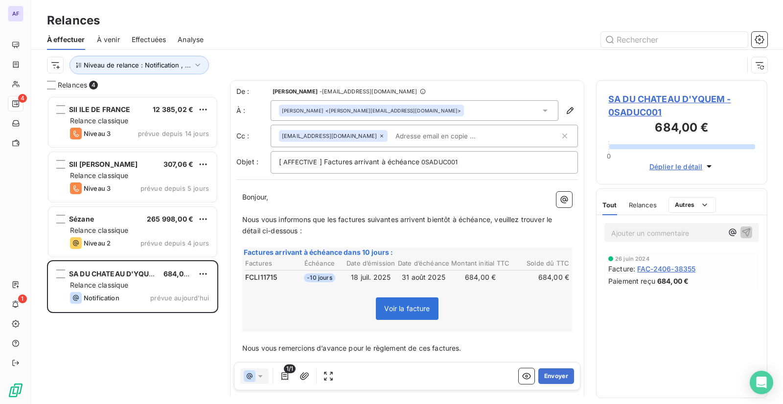
scroll to position [301, 164]
click at [553, 373] on button "Envoyer" at bounding box center [556, 377] width 36 height 16
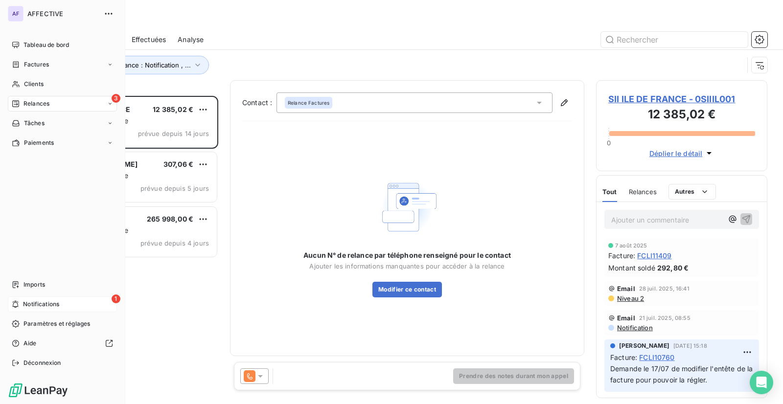
click at [55, 305] on span "Notifications" at bounding box center [41, 304] width 36 height 9
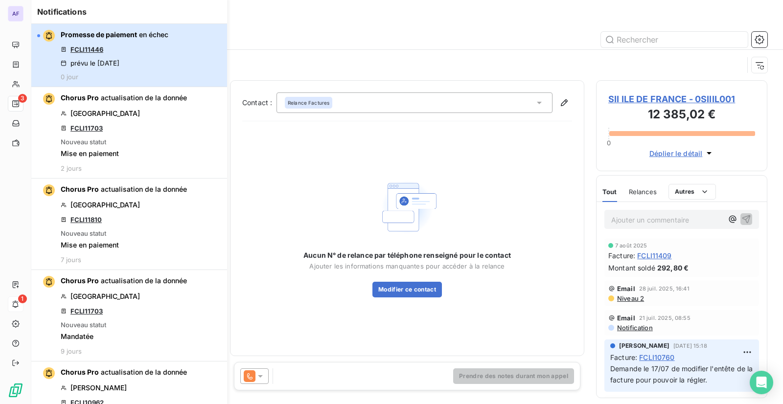
click at [100, 60] on div "prévu le [DATE]" at bounding box center [90, 63] width 59 height 8
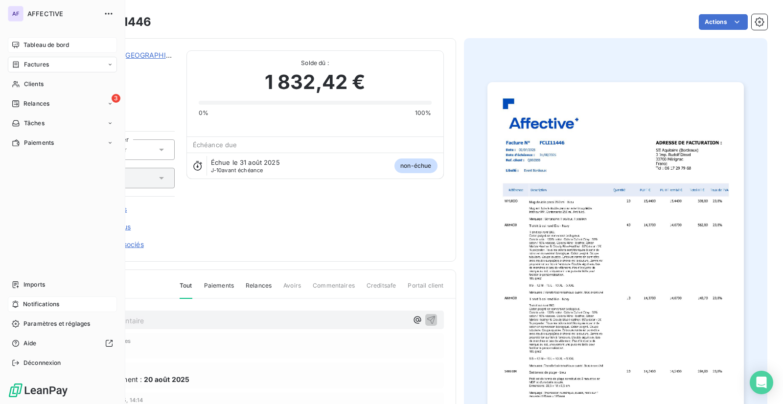
click at [21, 45] on div "Tableau de bord" at bounding box center [62, 45] width 109 height 16
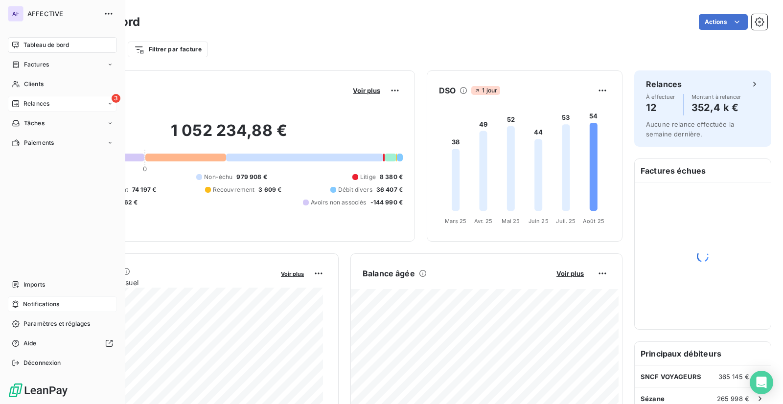
click at [72, 101] on div "3 Relances" at bounding box center [62, 104] width 109 height 16
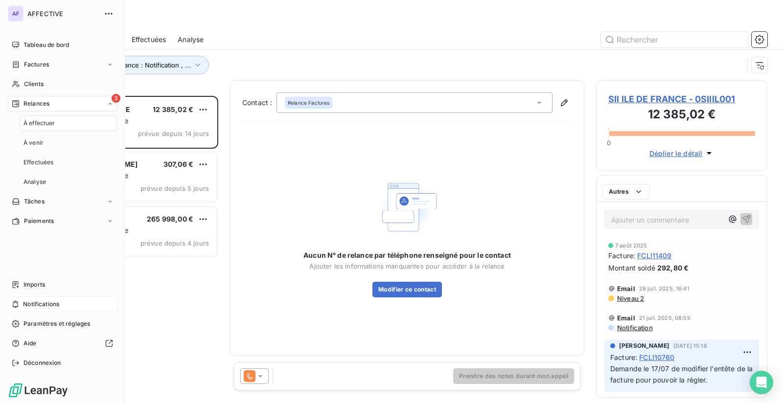
click at [299, 23] on div "Relances" at bounding box center [407, 21] width 752 height 18
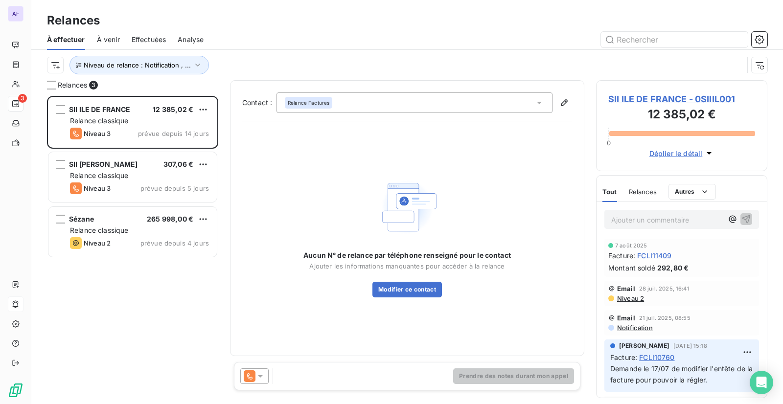
scroll to position [301, 164]
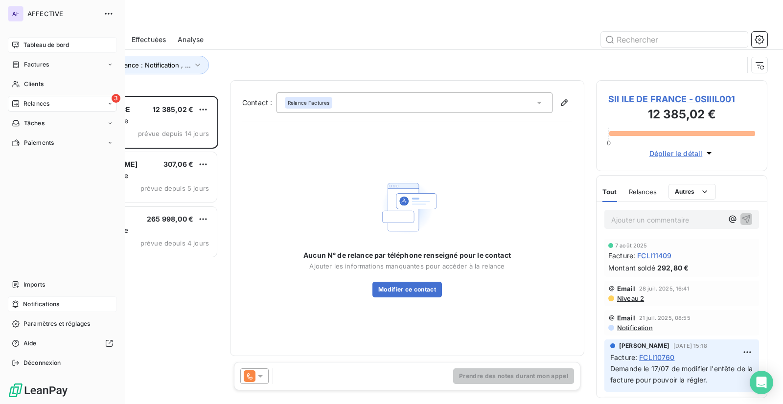
click at [52, 40] on div "Tableau de bord" at bounding box center [62, 45] width 109 height 16
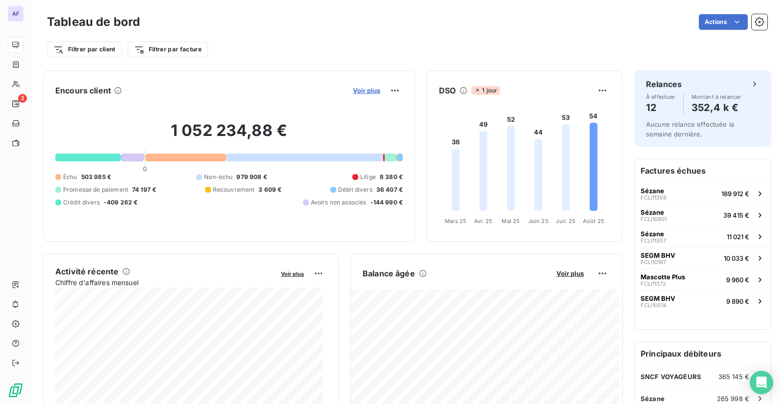
click at [354, 91] on span "Voir plus" at bounding box center [366, 91] width 27 height 8
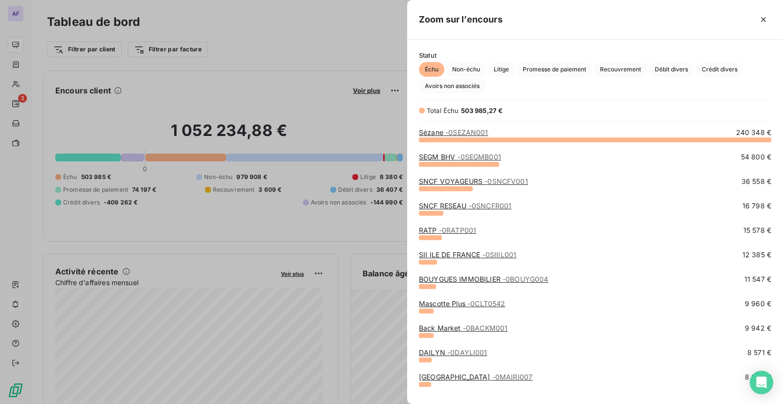
scroll to position [257, 369]
click at [509, 66] on span "Litige" at bounding box center [501, 69] width 27 height 15
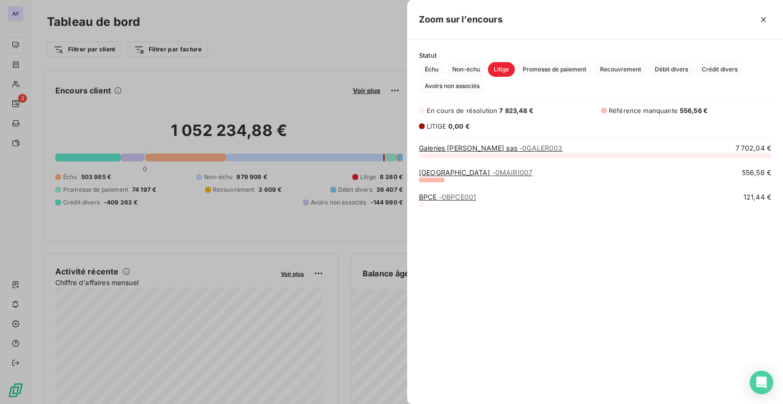
scroll to position [242, 369]
click at [549, 68] on span "Promesse de paiement" at bounding box center [554, 69] width 75 height 15
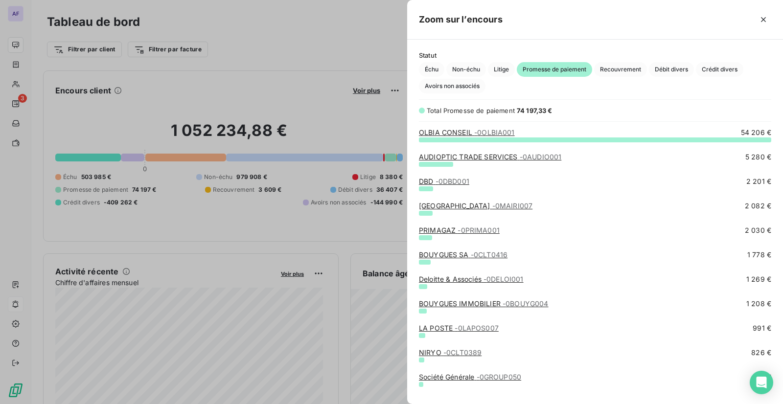
scroll to position [257, 369]
click at [432, 69] on span "Échu" at bounding box center [431, 69] width 25 height 15
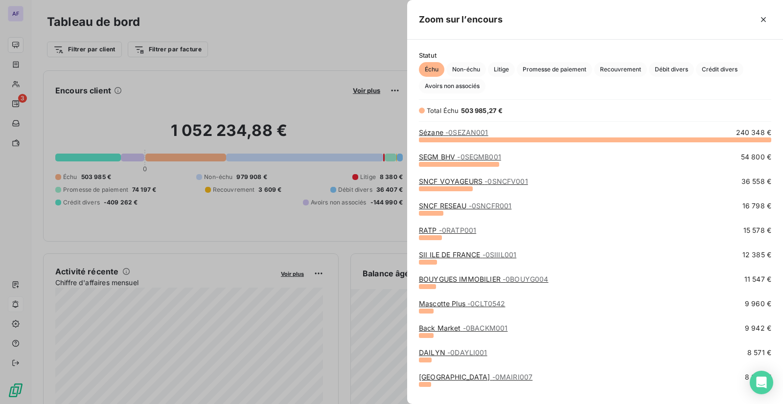
click at [325, 42] on div at bounding box center [391, 202] width 783 height 404
